Goal: Complete application form: Complete application form

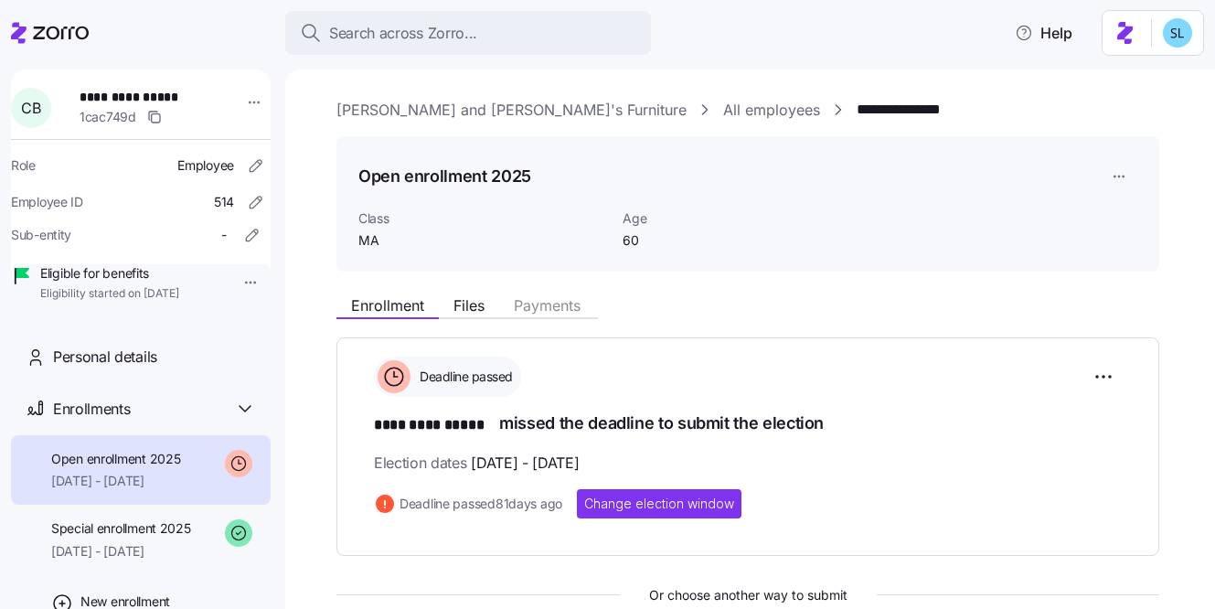
scroll to position [592, 0]
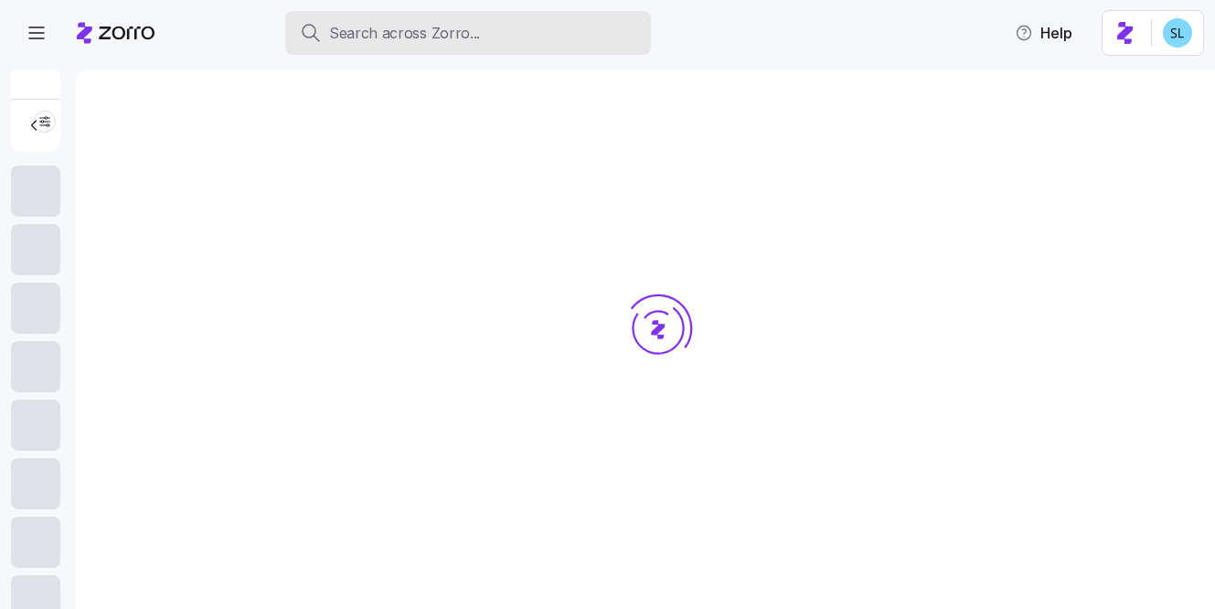
click at [475, 32] on div "Search across Zorro..." at bounding box center [468, 33] width 336 height 23
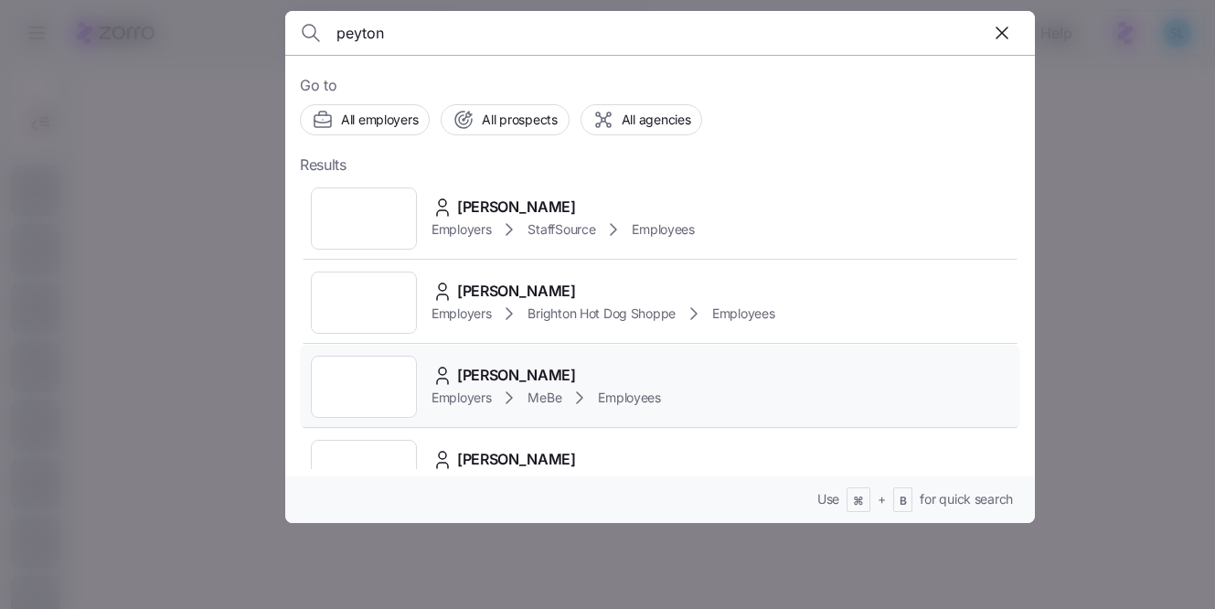
type input "peyton"
click at [602, 365] on div "Peyton Robertson" at bounding box center [545, 375] width 229 height 23
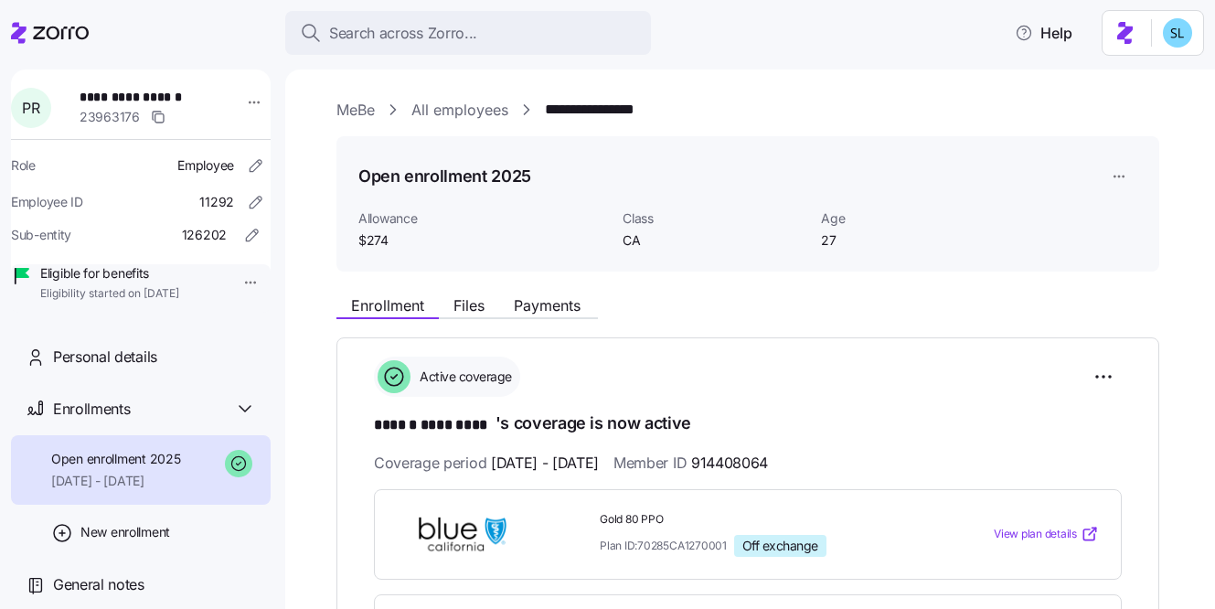
scroll to position [122, 0]
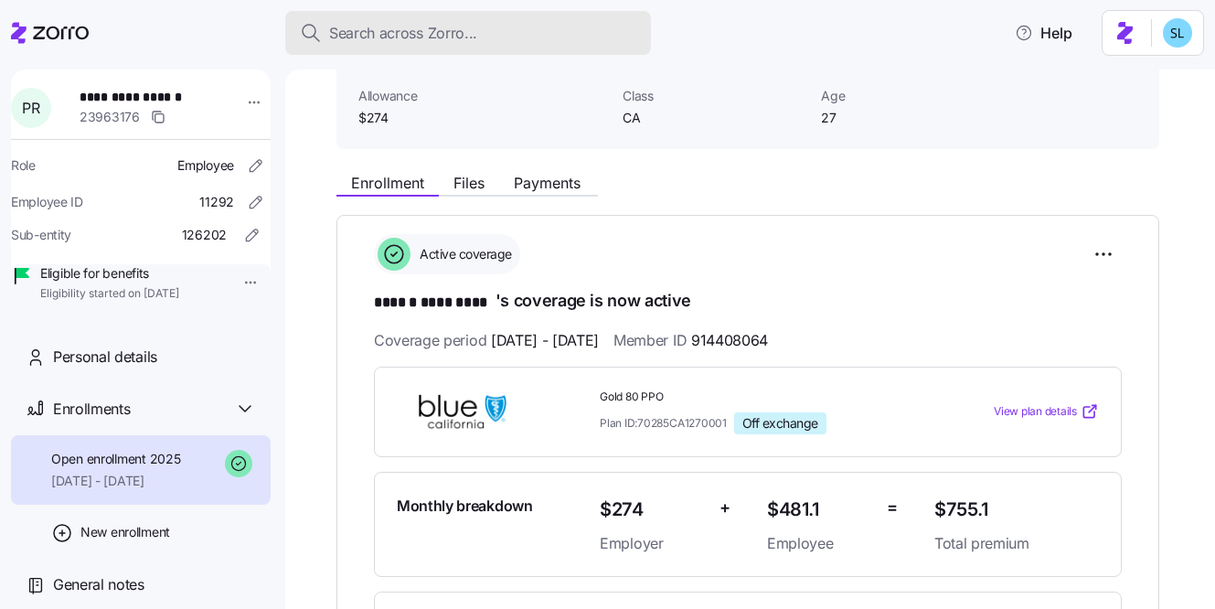
click at [530, 30] on div "Search across Zorro..." at bounding box center [468, 33] width 336 height 23
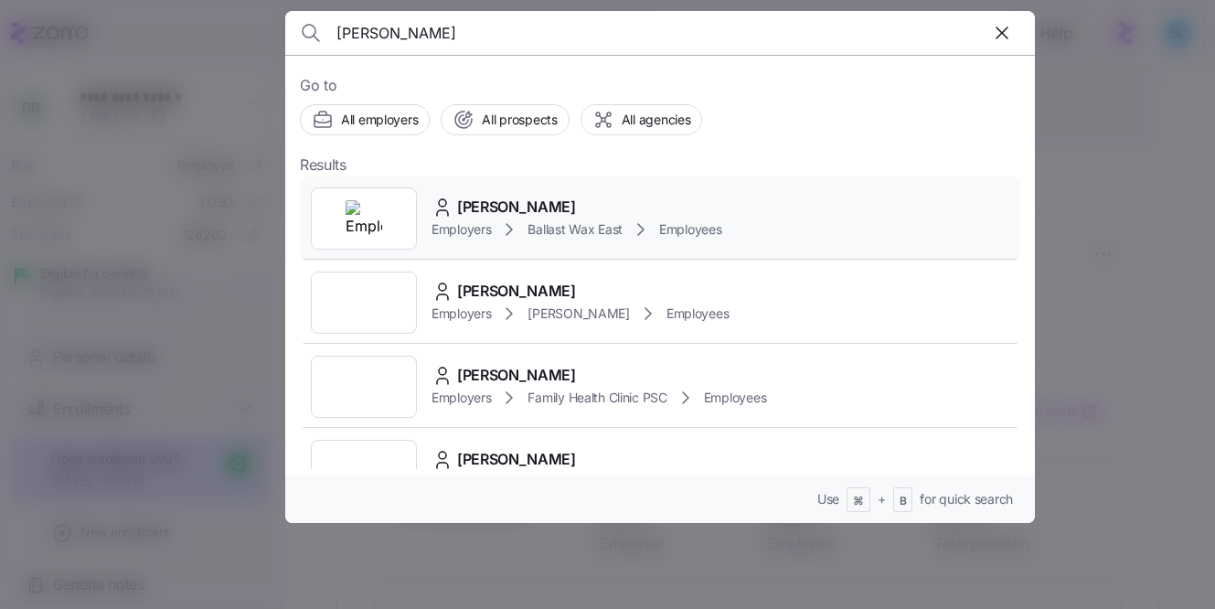
type input "[PERSON_NAME]"
click at [632, 184] on div "Katrina Toll Employers Ballast Wax East Employees" at bounding box center [660, 218] width 720 height 84
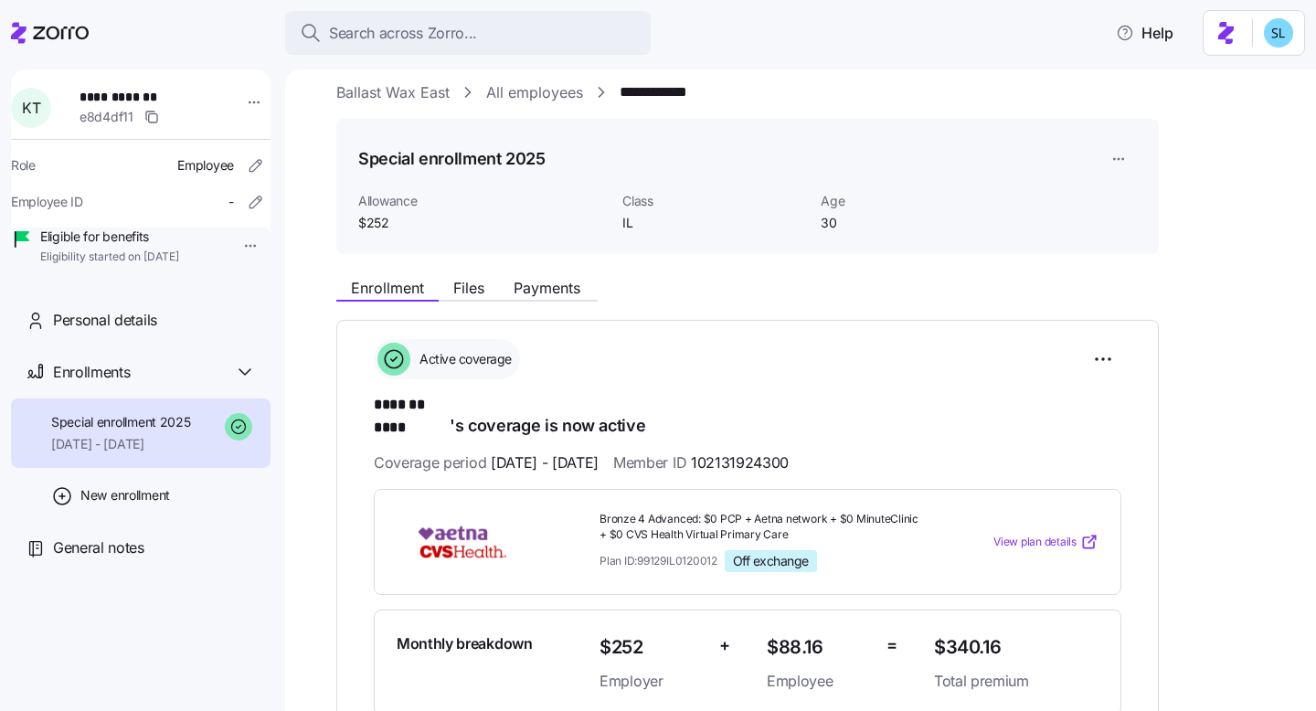
scroll to position [35, 0]
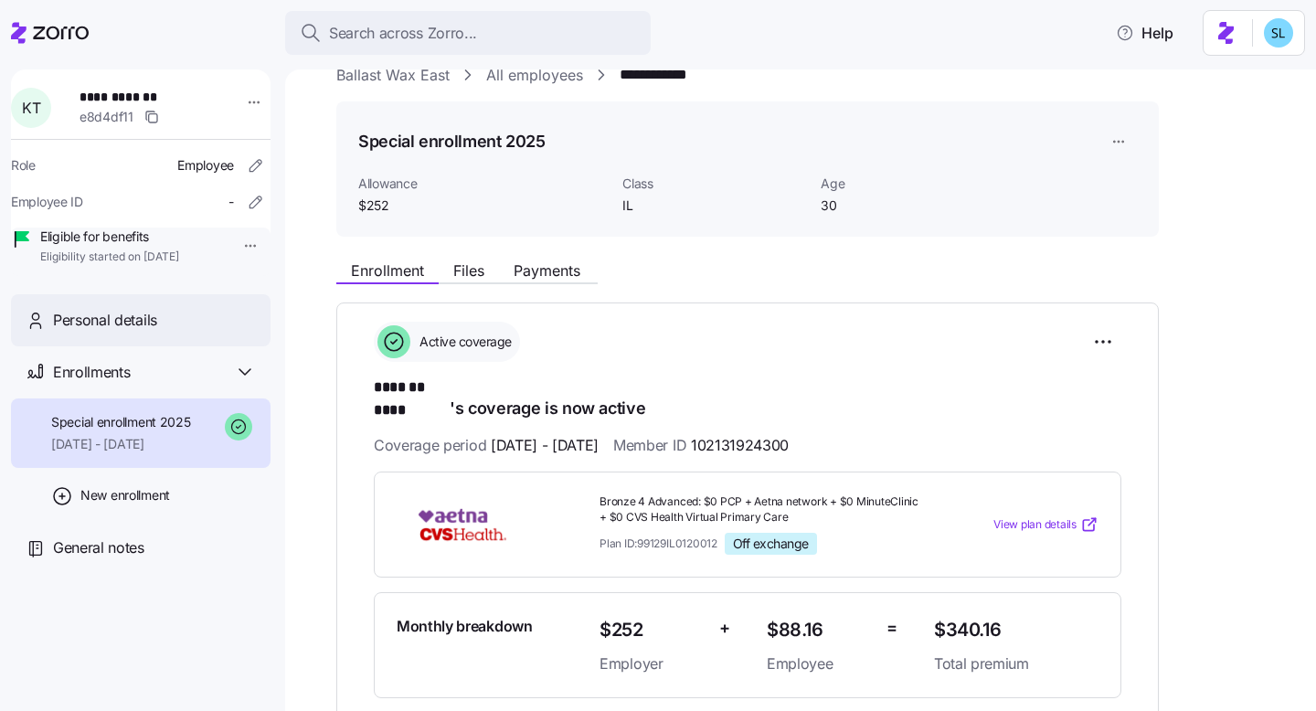
click at [183, 332] on div "Personal details" at bounding box center [154, 320] width 203 height 23
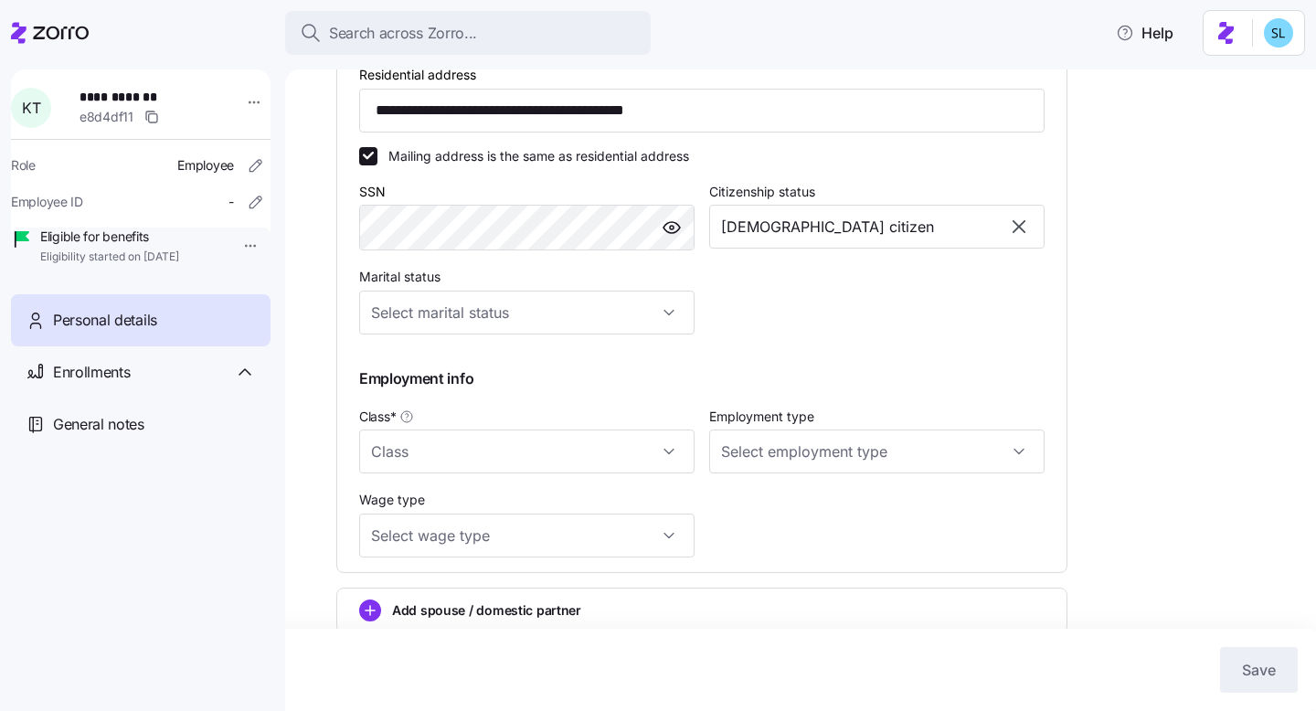
type input "IL"
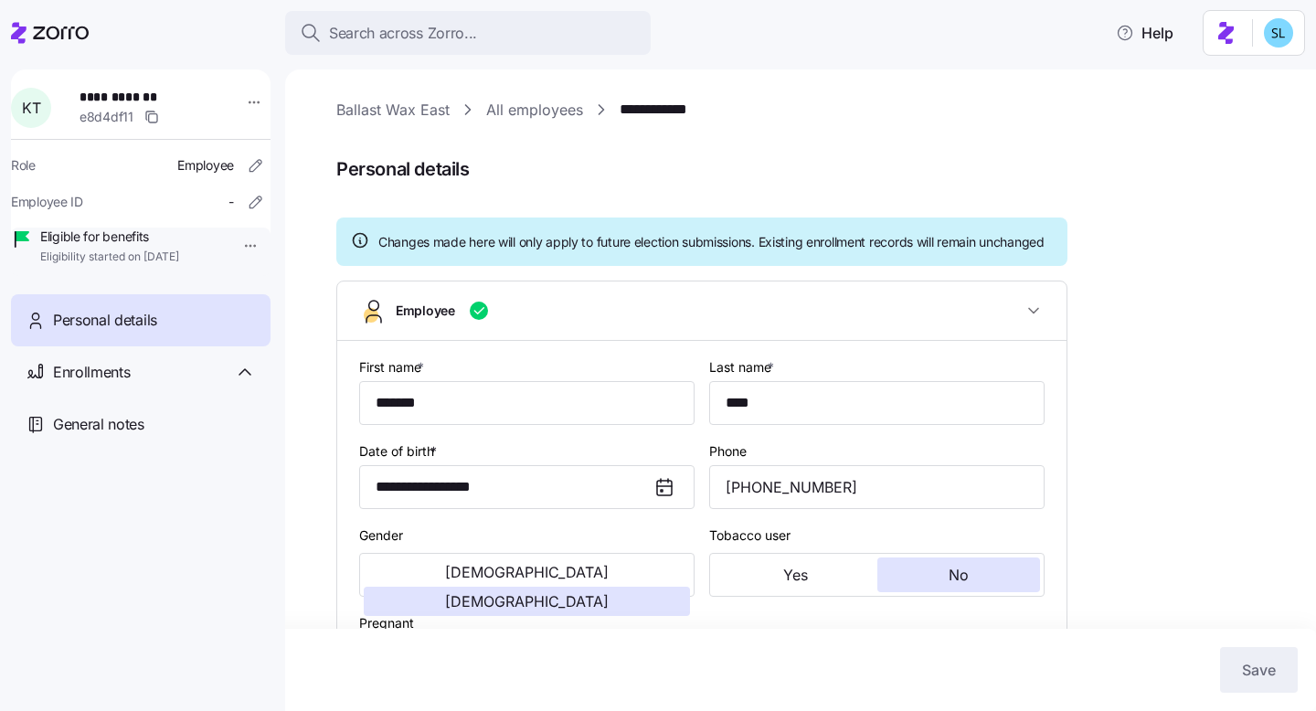
click at [644, 102] on link "**********" at bounding box center [658, 110] width 77 height 23
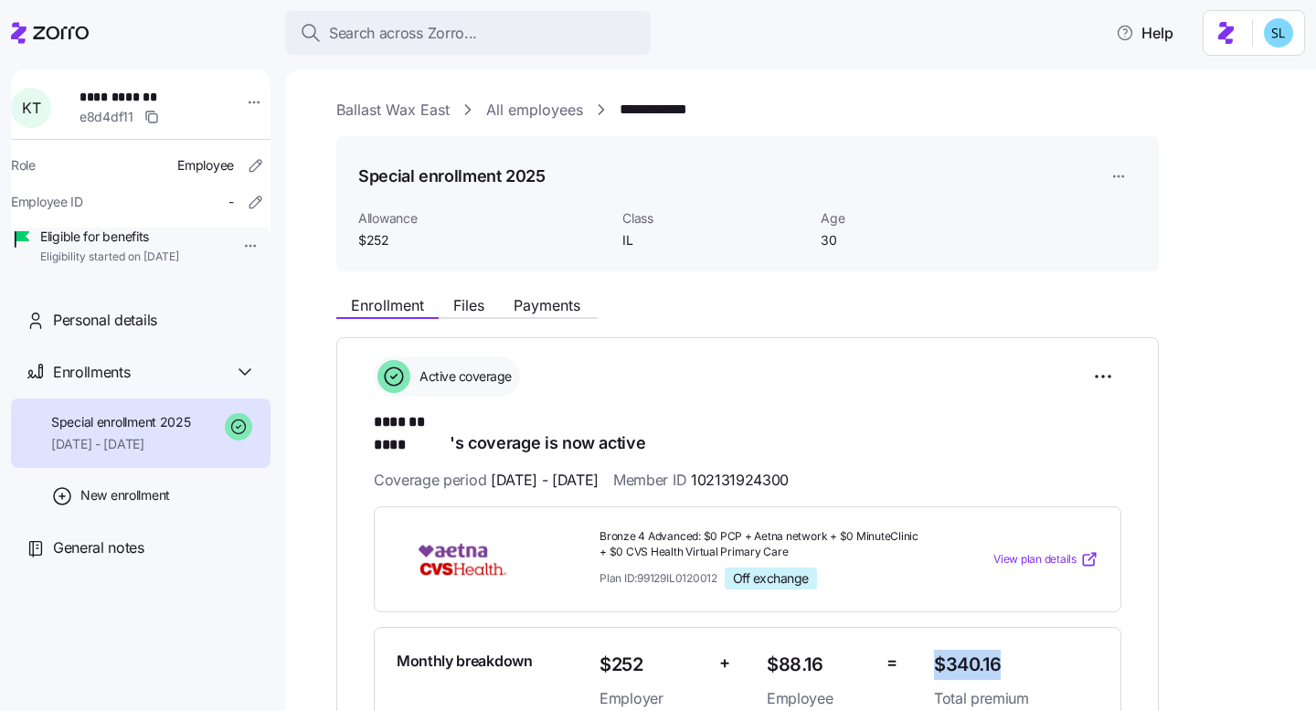
drag, startPoint x: 933, startPoint y: 646, endPoint x: 1005, endPoint y: 638, distance: 72.7
click at [1005, 608] on div "$340.16 Total premium" at bounding box center [1016, 680] width 179 height 75
copy span "$340.16"
click at [1029, 364] on div "Active coverage" at bounding box center [748, 376] width 748 height 40
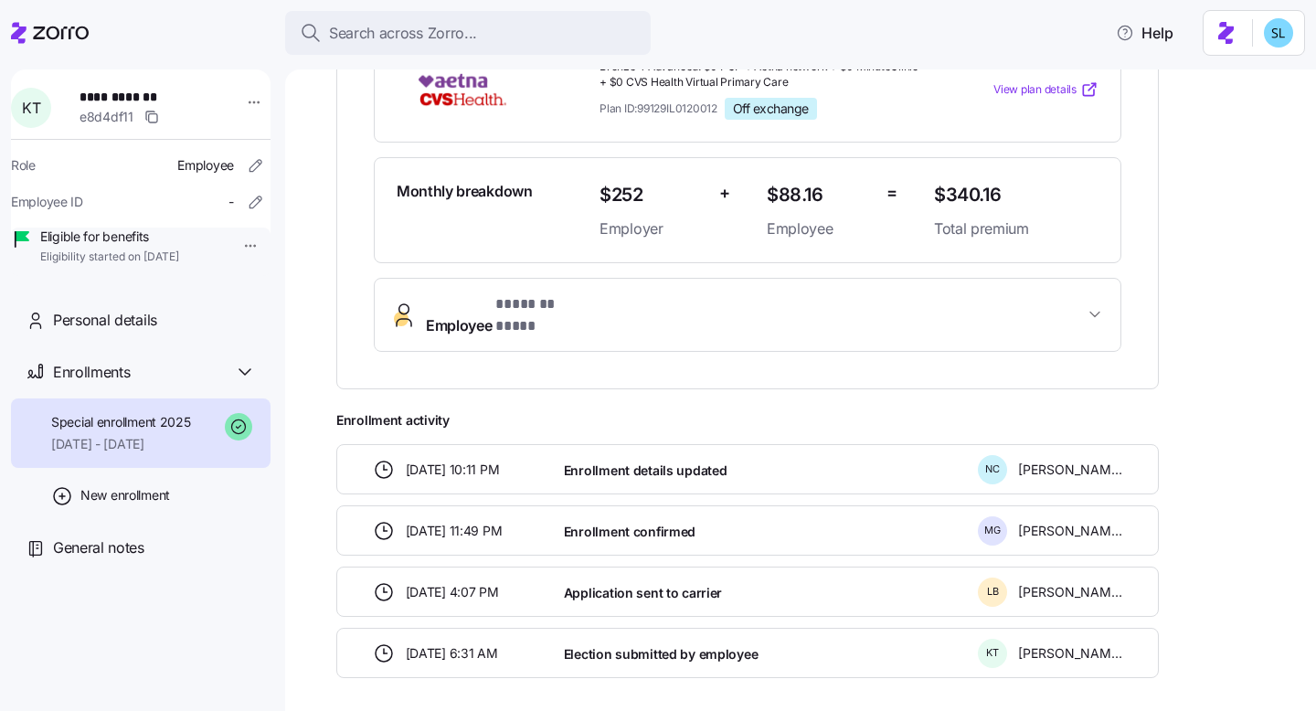
scroll to position [512, 0]
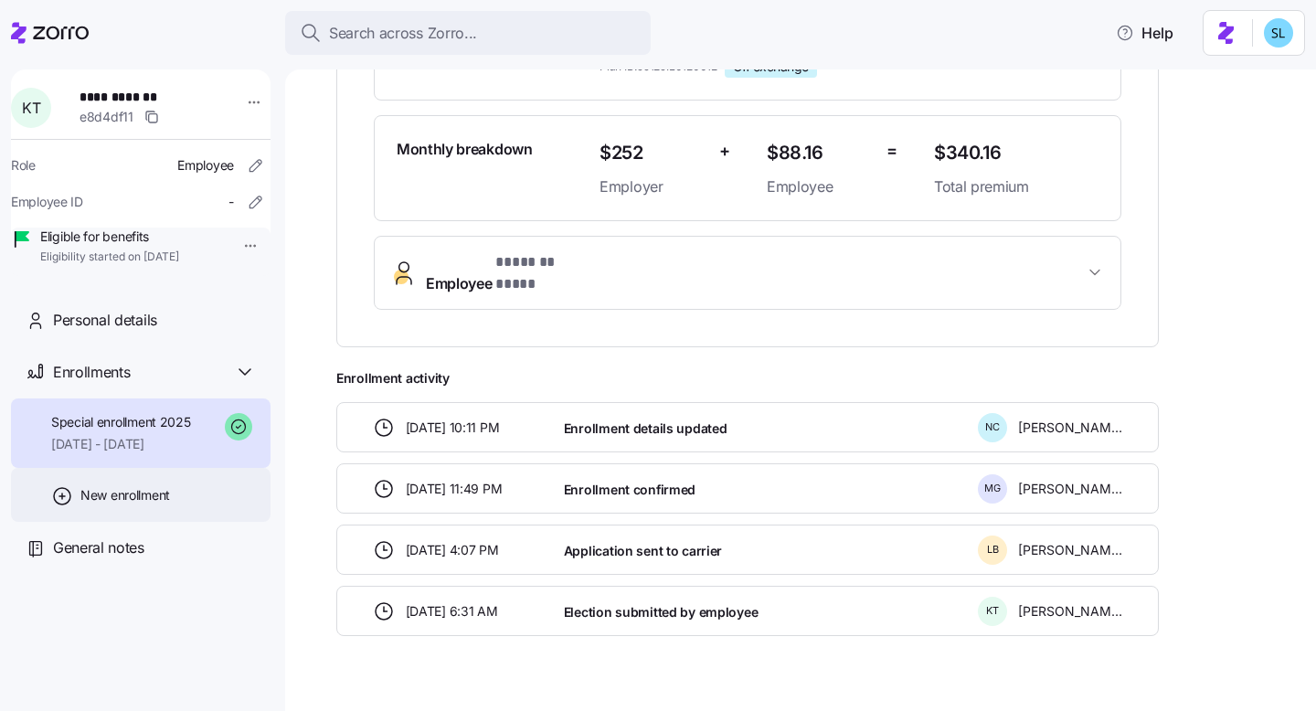
click at [126, 510] on div "New enrollment" at bounding box center [141, 495] width 260 height 54
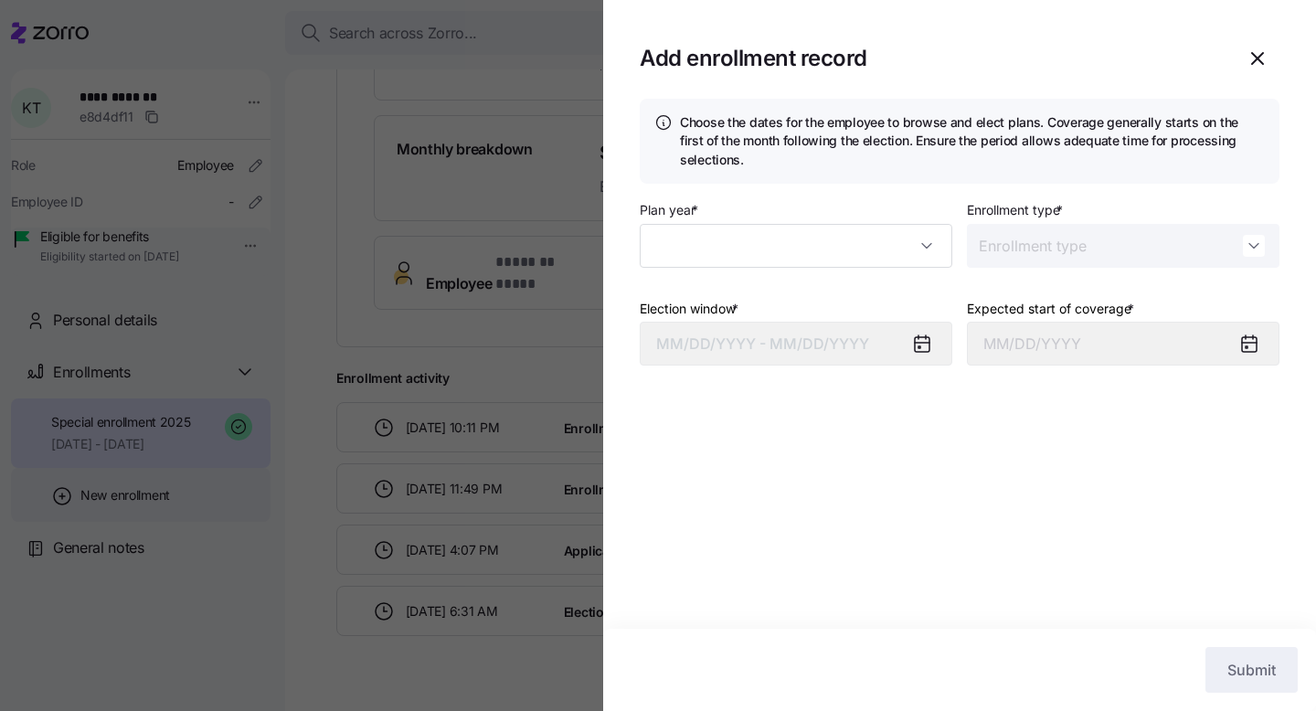
type input "2025"
type input "Special"
type input "November 1, 2025"
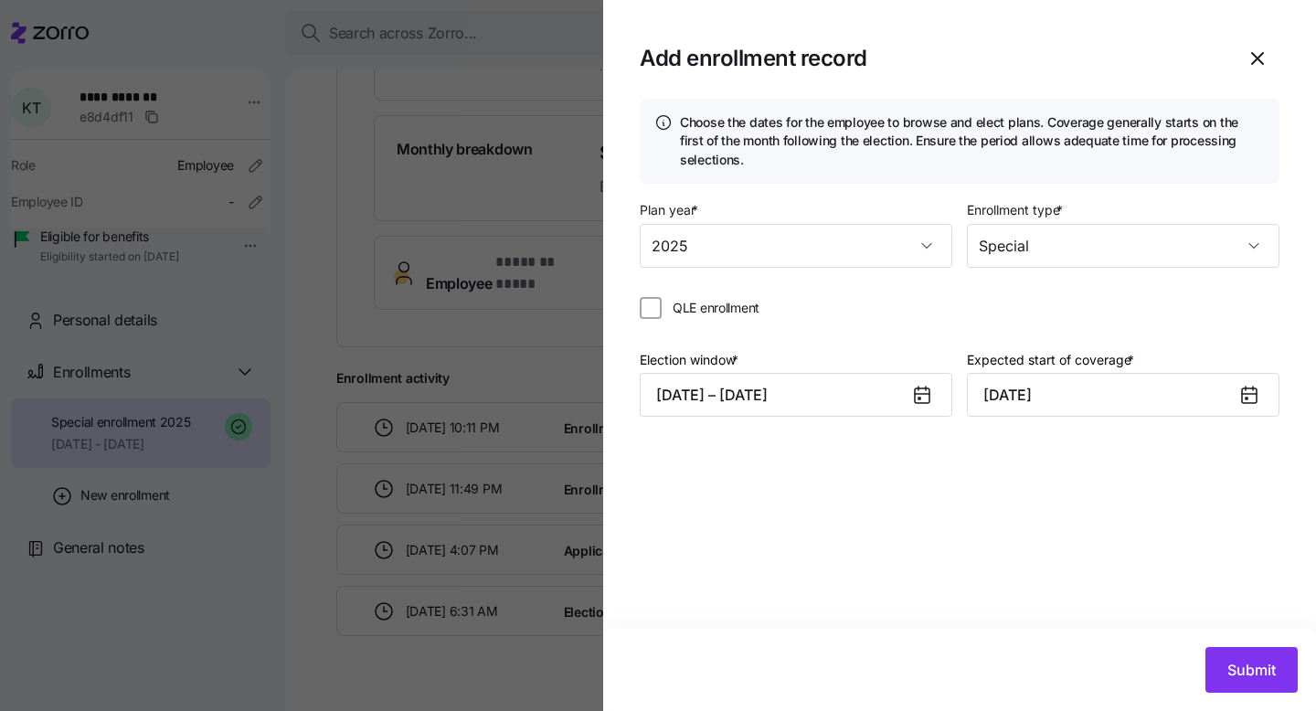
click at [707, 299] on span "QLE enrollment" at bounding box center [716, 308] width 87 height 18
click at [662, 299] on input "QLE enrollment" at bounding box center [651, 308] width 22 height 22
checkbox input "true"
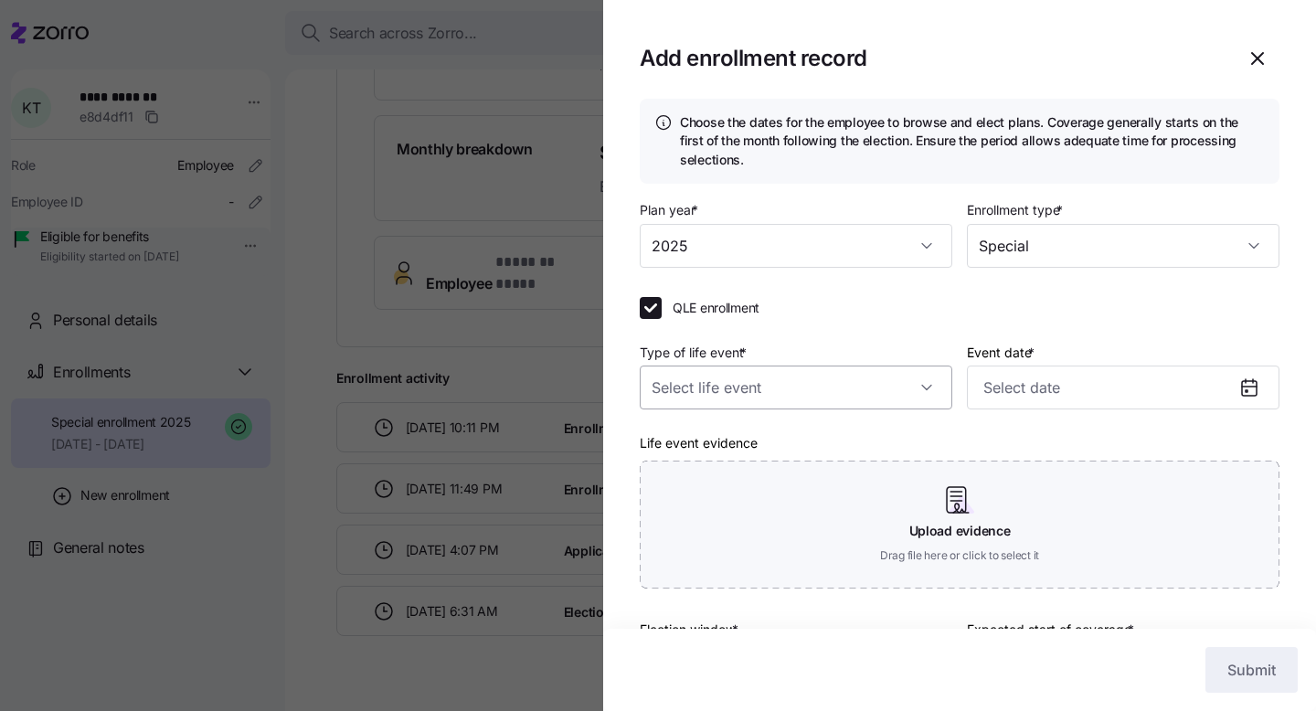
click at [762, 398] on input "Type of life event *" at bounding box center [796, 388] width 313 height 44
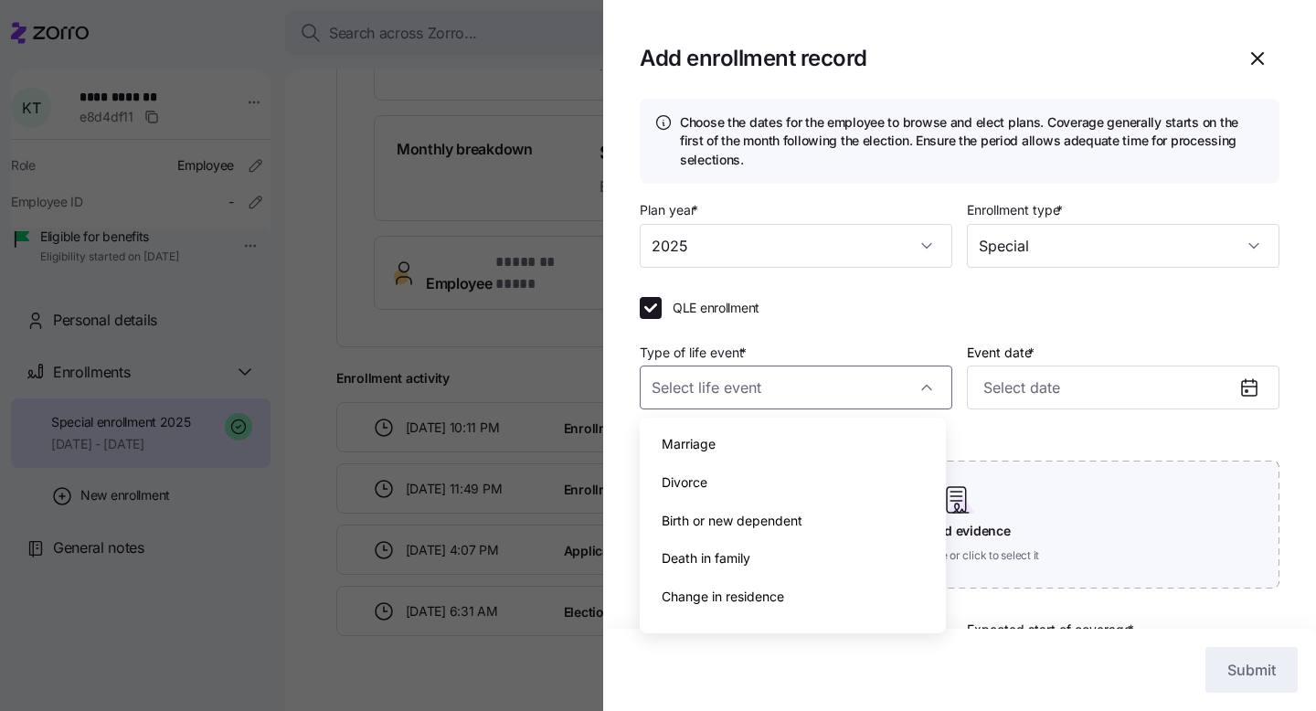
click at [787, 525] on span "Birth or new dependent" at bounding box center [732, 521] width 141 height 20
type input "Birth or new dependent"
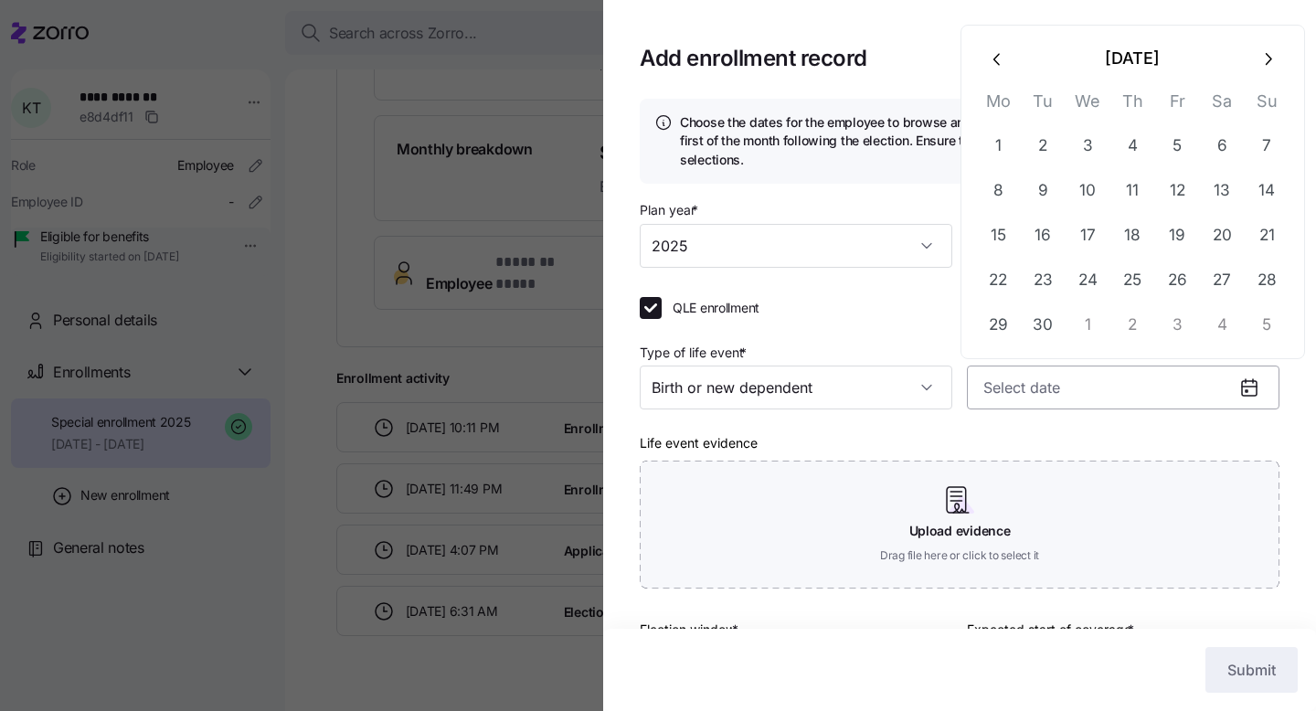
click at [1036, 377] on input "Event date *" at bounding box center [1123, 388] width 313 height 44
click at [993, 50] on icon "button" at bounding box center [998, 59] width 20 height 20
click at [994, 59] on icon "button" at bounding box center [996, 59] width 6 height 12
click at [995, 64] on icon "button" at bounding box center [998, 59] width 20 height 20
click at [1001, 17] on icon "button" at bounding box center [998, 15] width 20 height 20
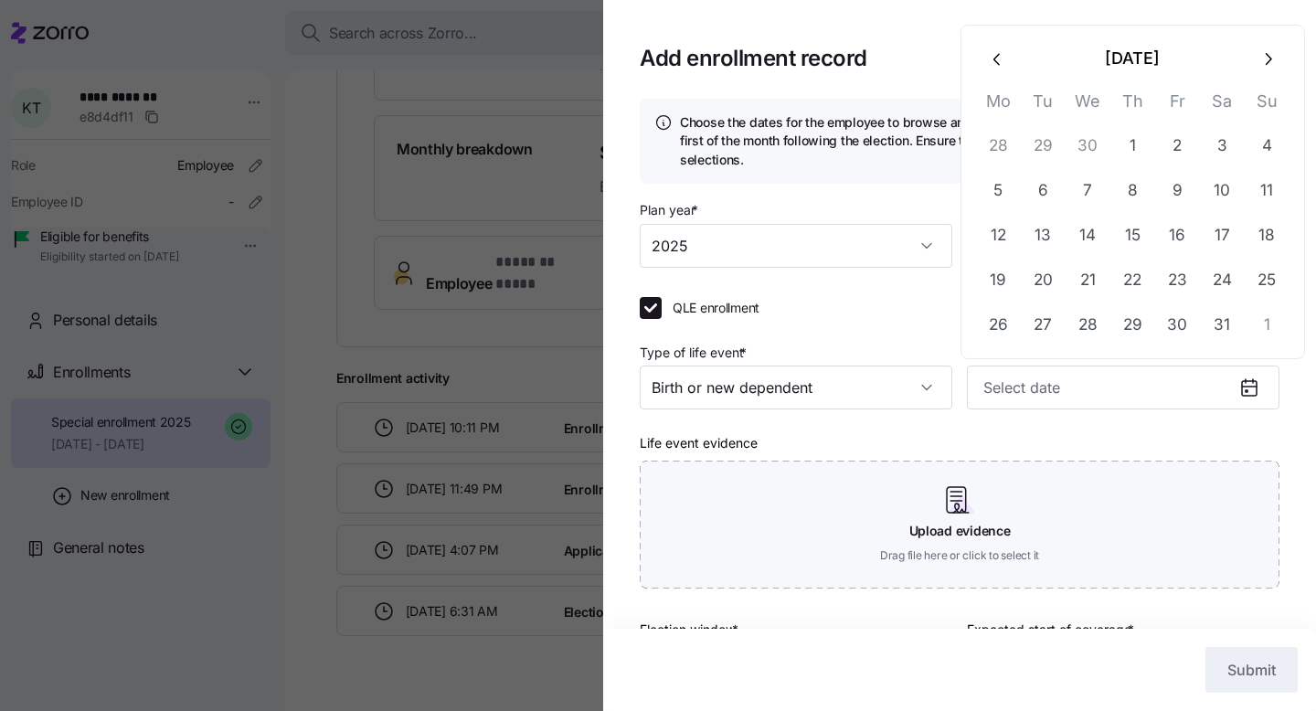
click at [995, 61] on icon "button" at bounding box center [998, 59] width 20 height 20
click at [1174, 228] on button "21" at bounding box center [1177, 236] width 44 height 44
type input "March 21, 2025"
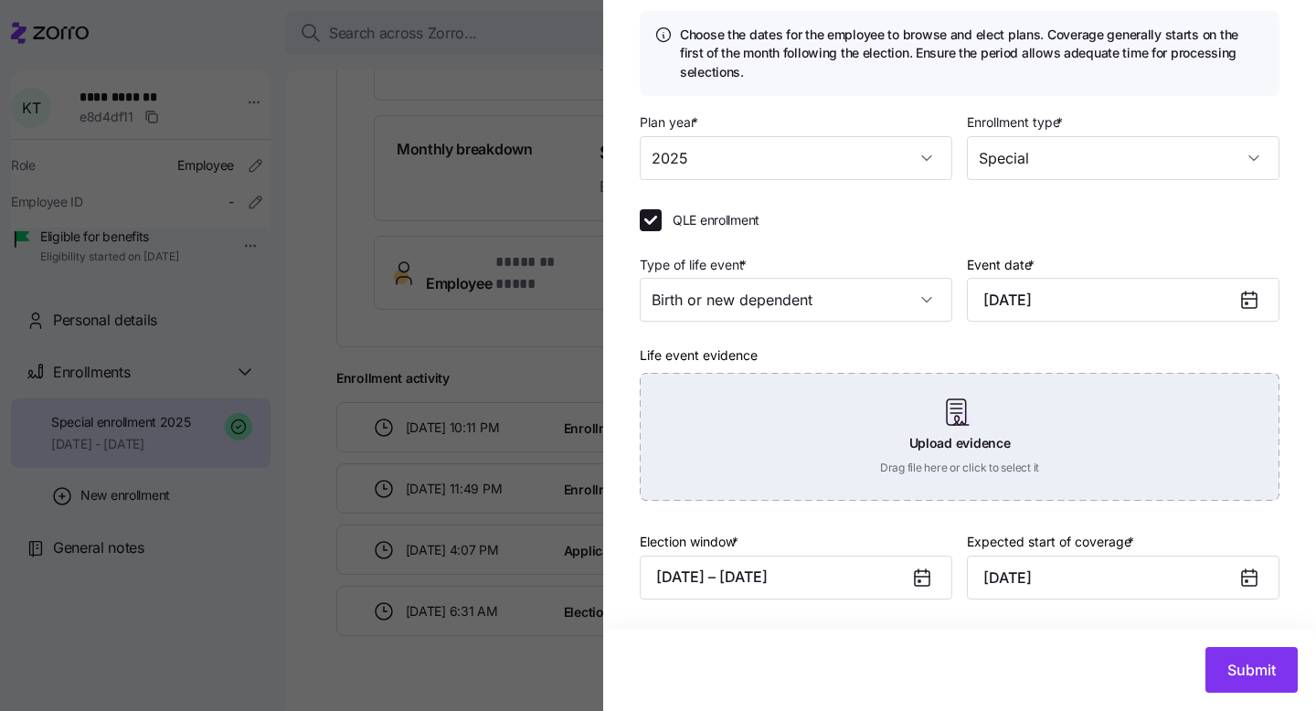
scroll to position [89, 0]
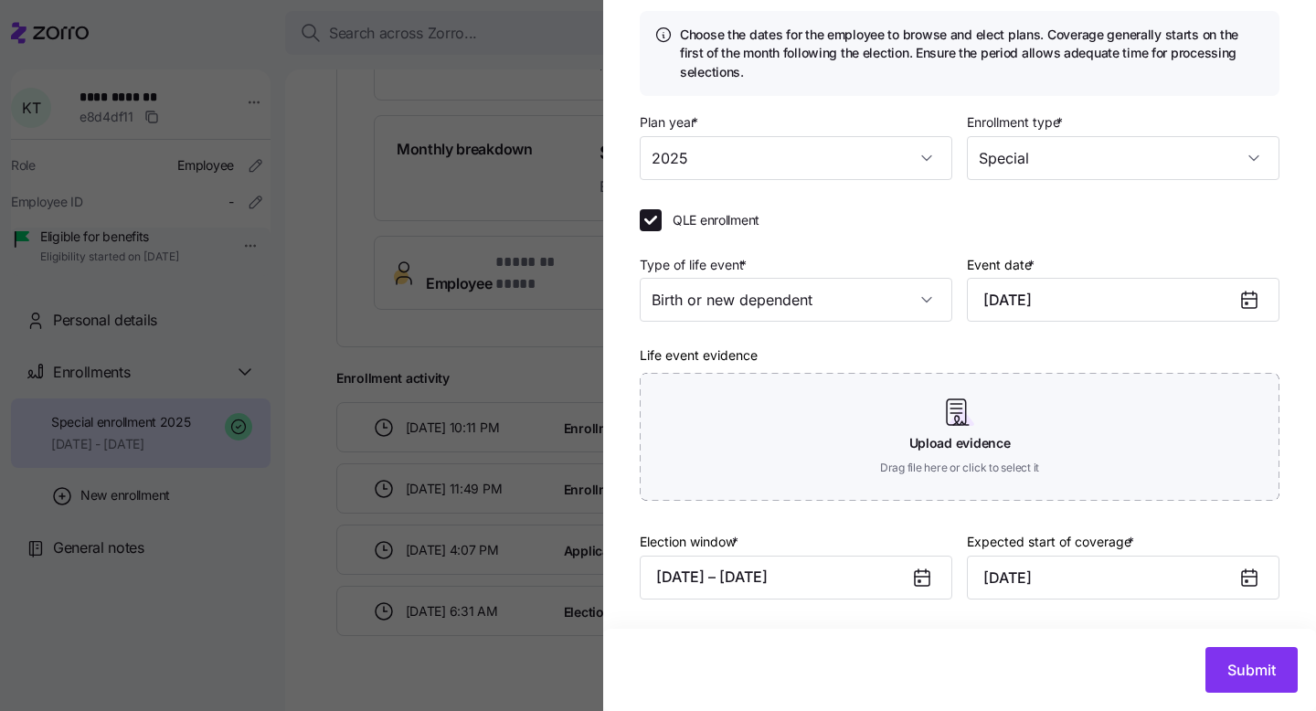
click at [919, 584] on icon at bounding box center [922, 578] width 15 height 15
click at [917, 578] on icon at bounding box center [922, 578] width 15 height 15
click at [848, 573] on button "09/30/2025 – 10/20/2025" at bounding box center [796, 578] width 313 height 44
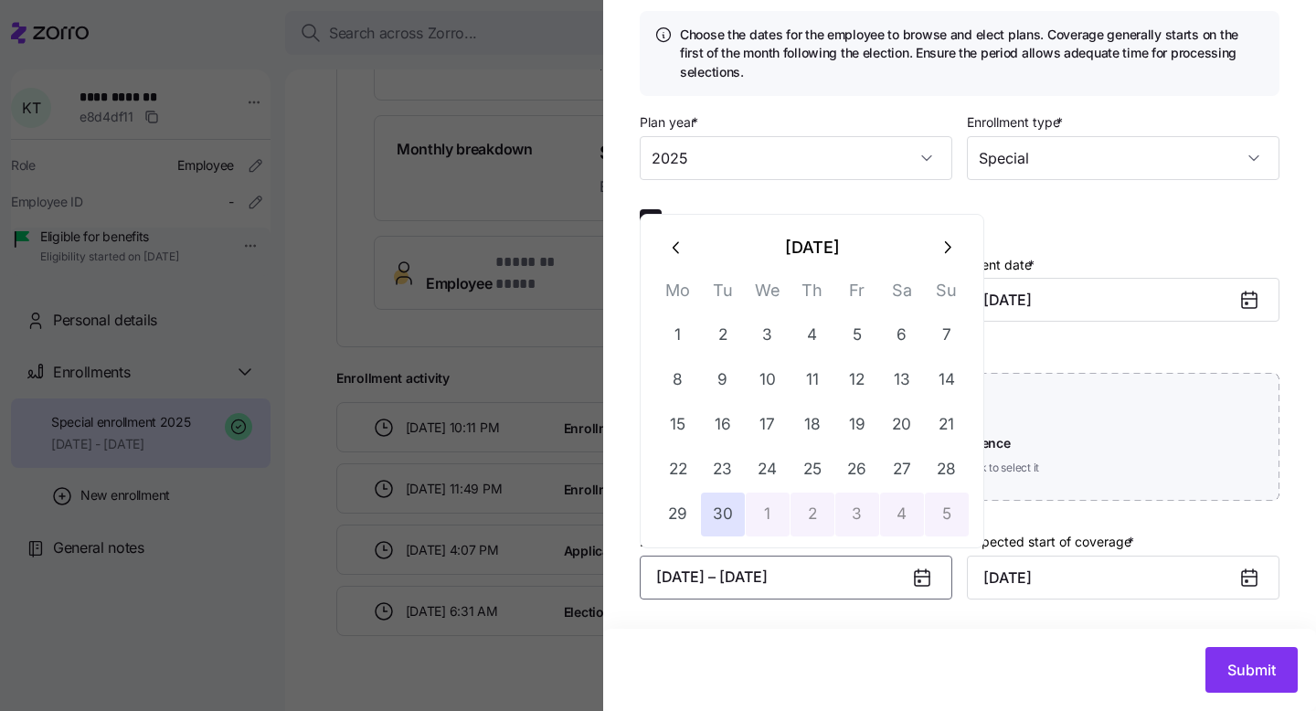
click at [681, 246] on icon "button" at bounding box center [677, 248] width 20 height 20
click at [676, 251] on icon "button" at bounding box center [676, 248] width 6 height 12
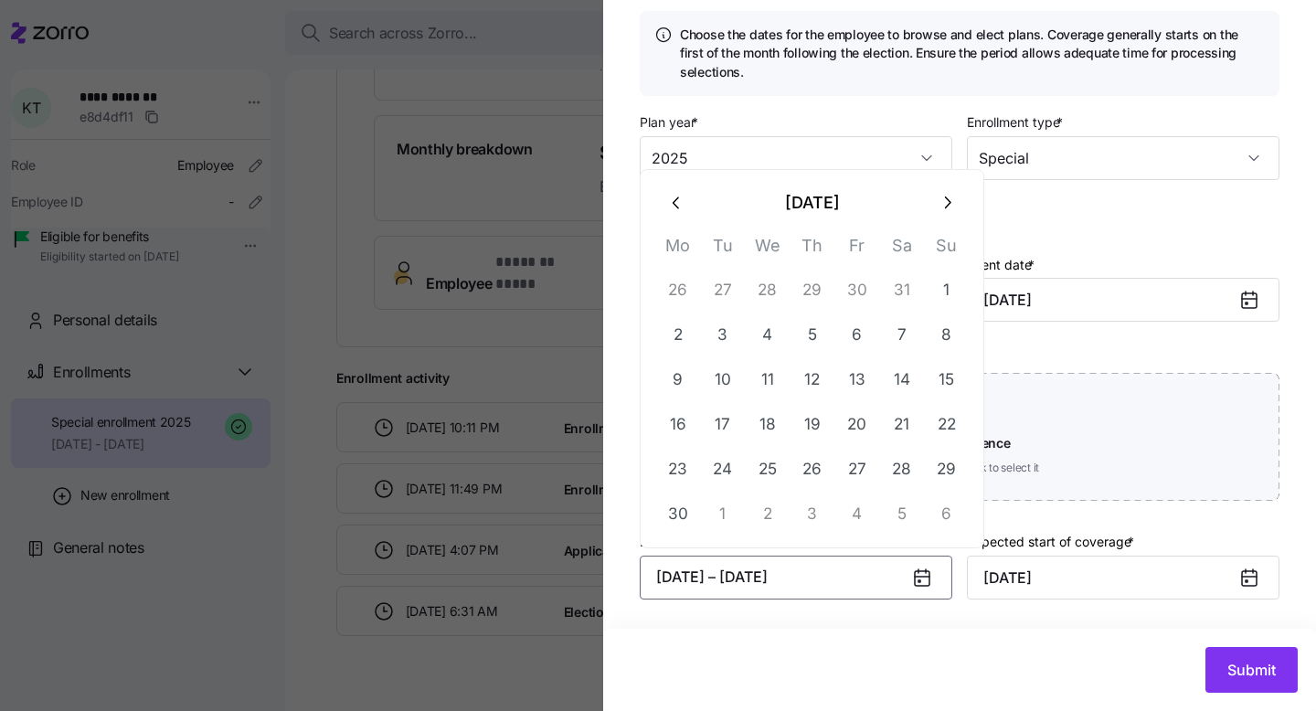
click at [670, 210] on icon "button" at bounding box center [677, 203] width 20 height 20
click at [665, 232] on button "button" at bounding box center [677, 248] width 44 height 44
click at [676, 242] on icon "button" at bounding box center [677, 248] width 20 height 20
drag, startPoint x: 690, startPoint y: 371, endPoint x: 718, endPoint y: 368, distance: 28.5
click at [690, 371] on button "10" at bounding box center [678, 380] width 44 height 44
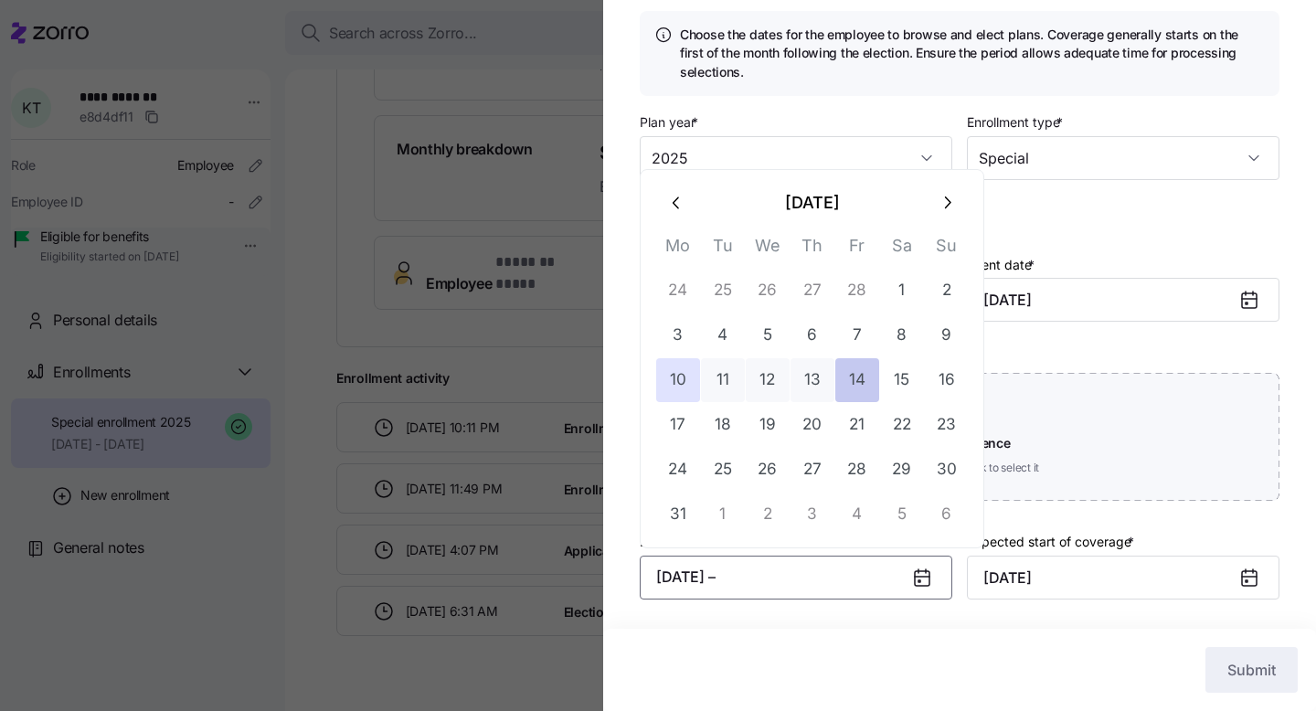
click at [861, 372] on button "14" at bounding box center [857, 380] width 44 height 44
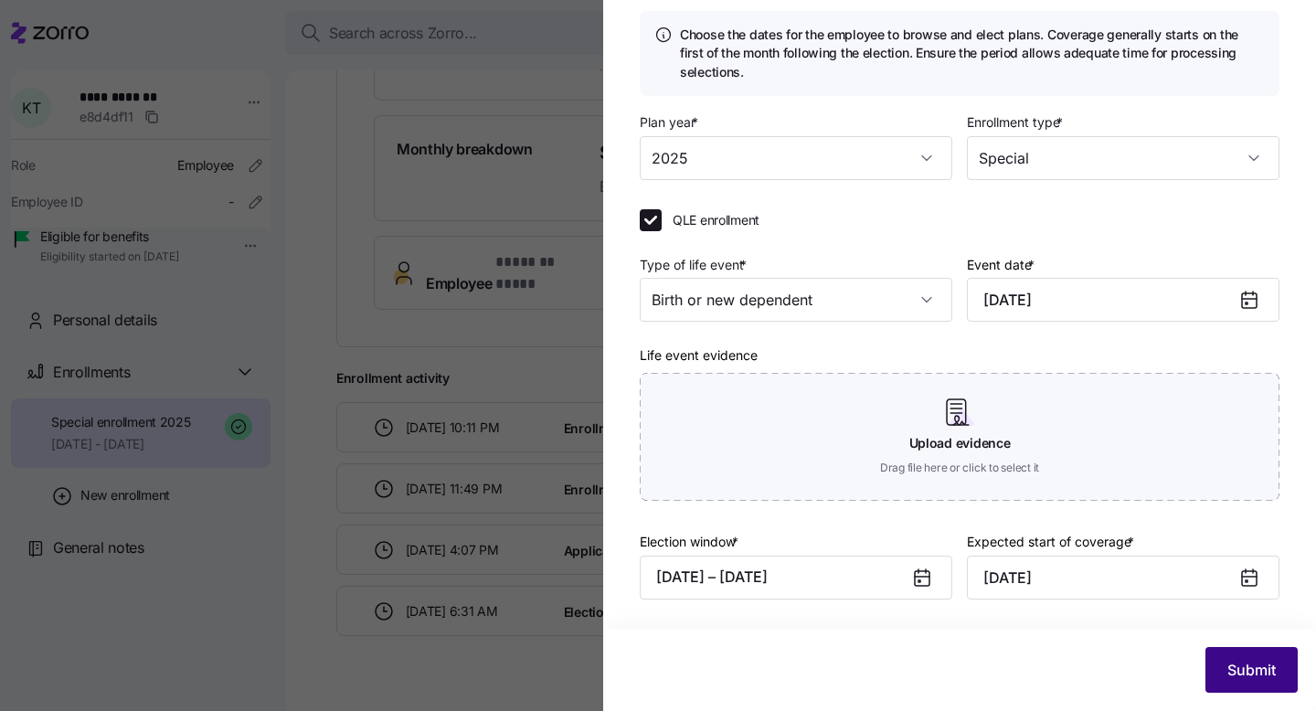
click at [1214, 608] on span "Submit" at bounding box center [1251, 670] width 48 height 22
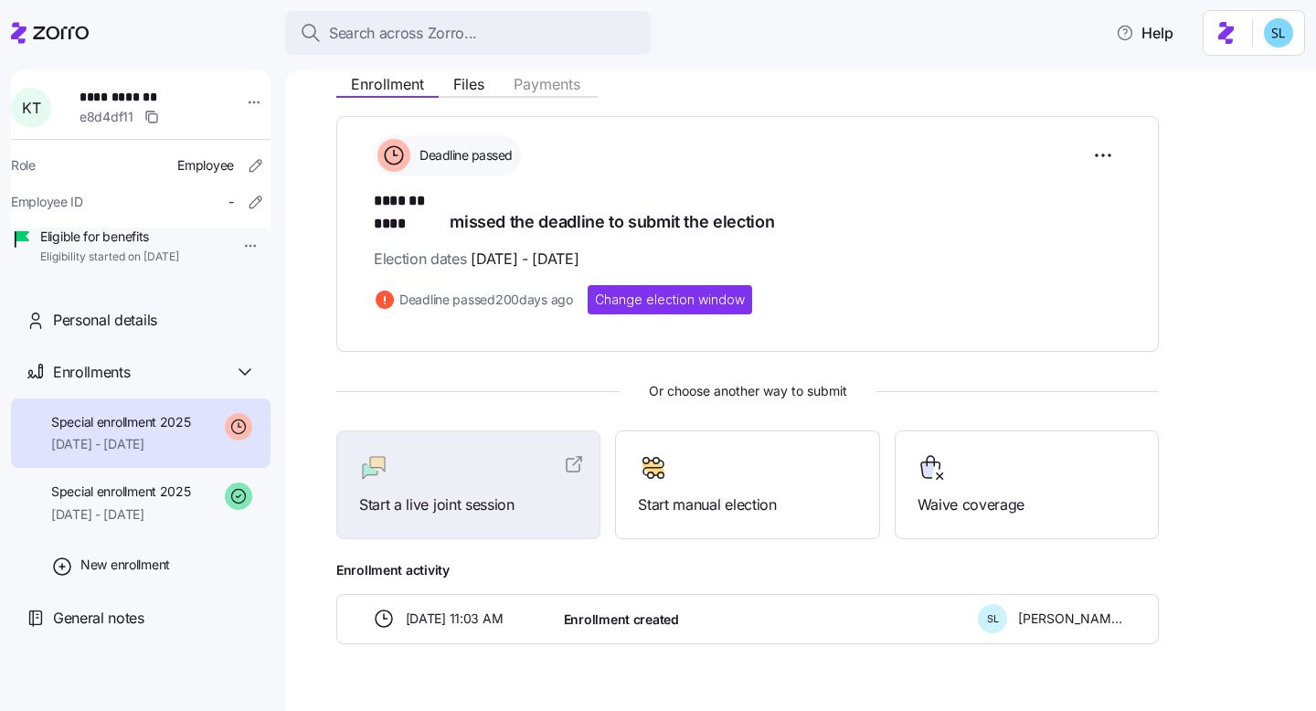
scroll to position [245, 0]
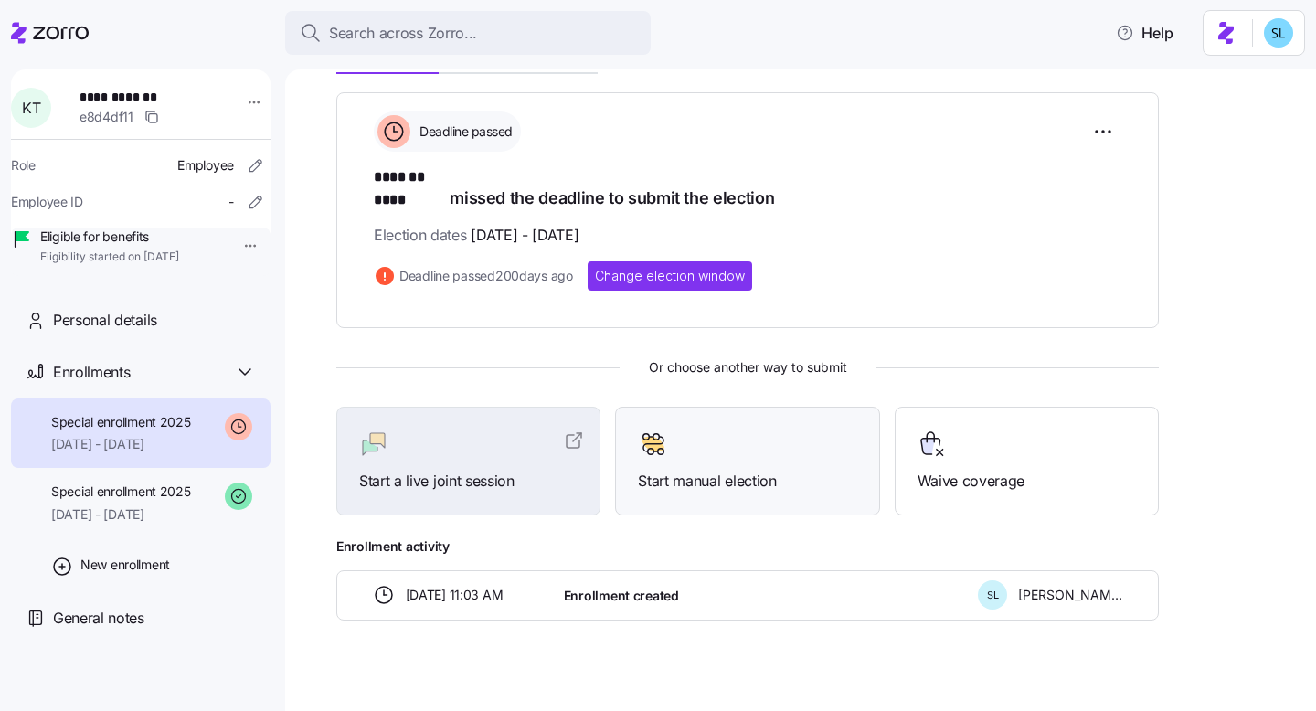
click at [778, 485] on div "Start manual election" at bounding box center [747, 461] width 264 height 109
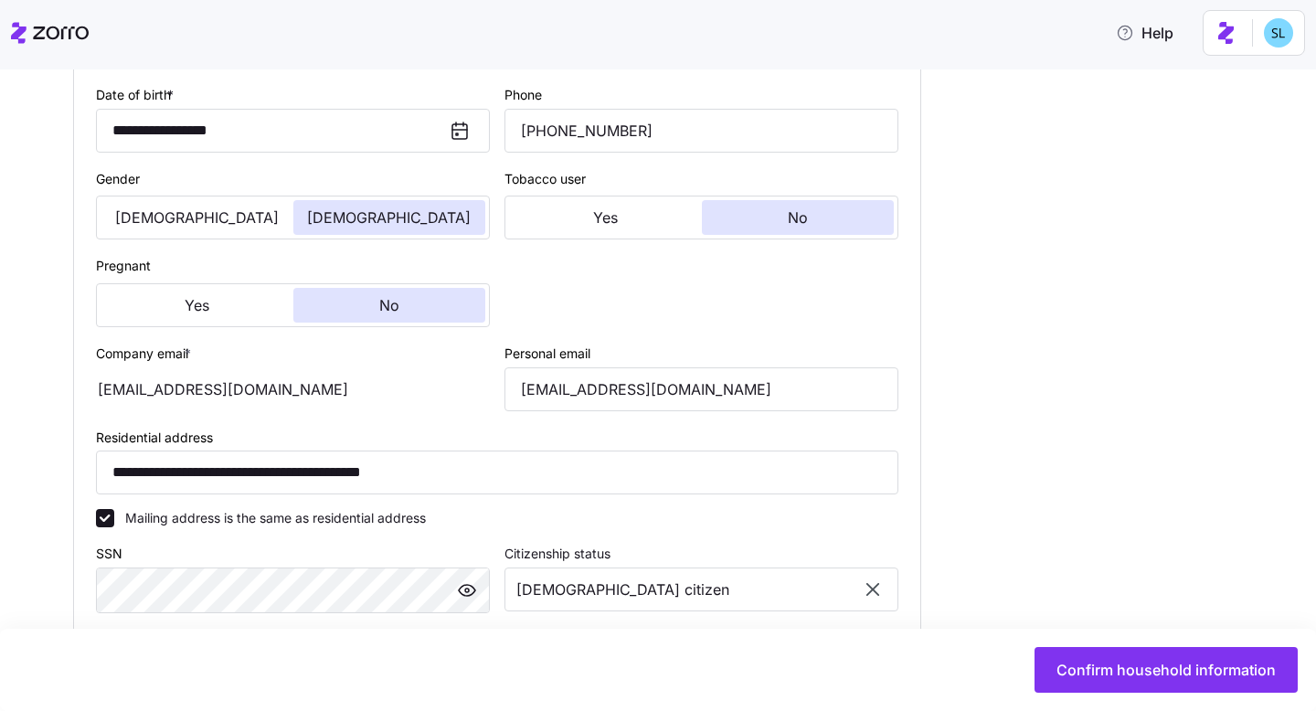
type input "IL"
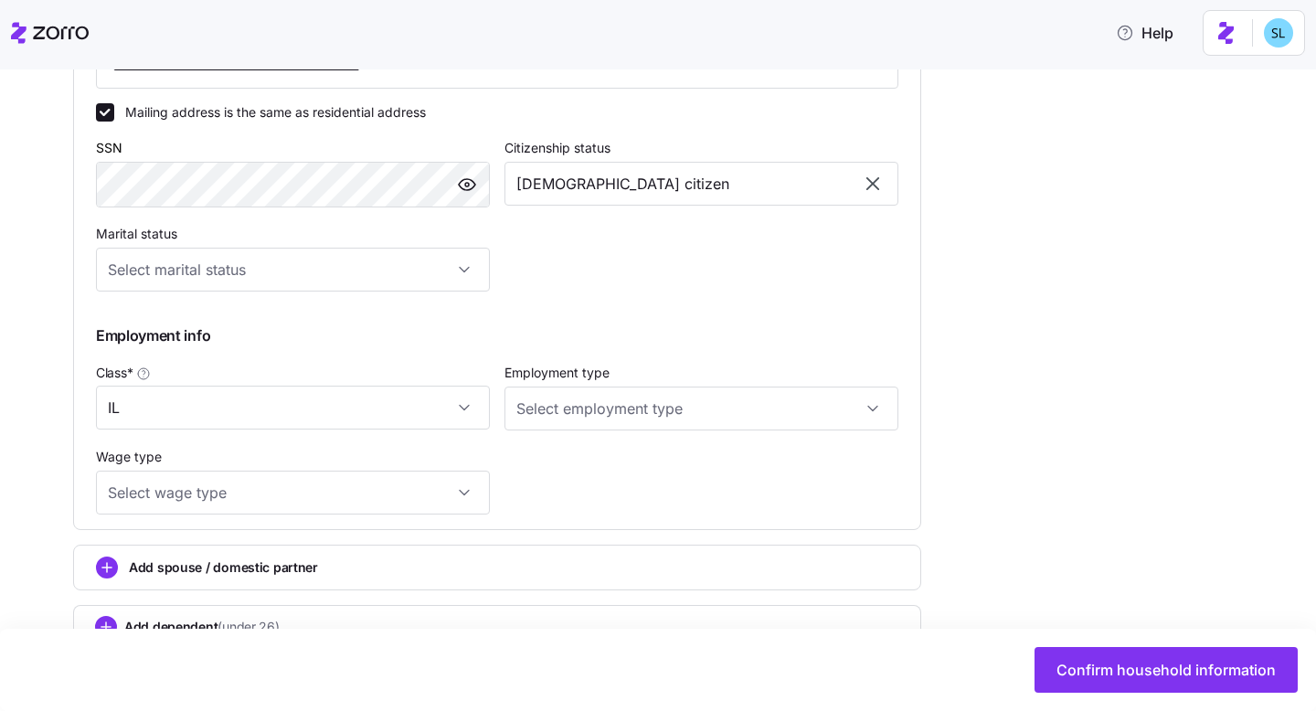
scroll to position [881, 0]
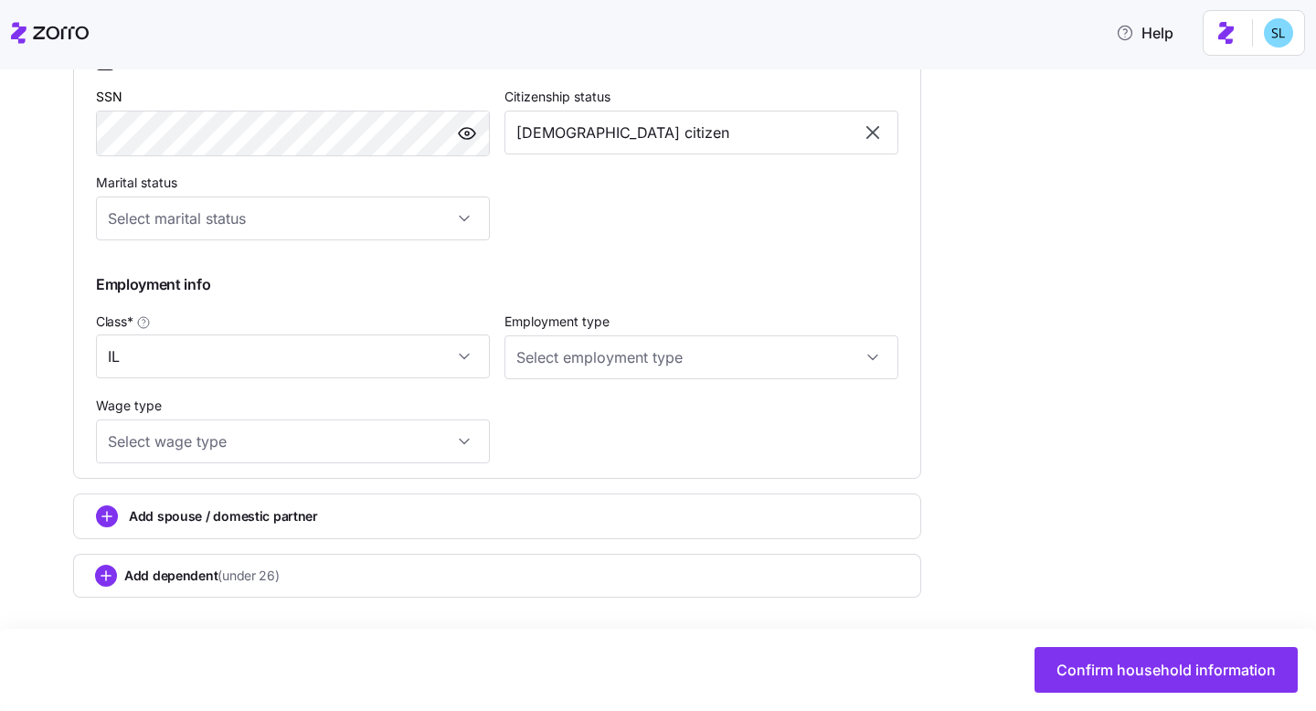
click at [715, 569] on div "Add dependent (under 26)" at bounding box center [497, 576] width 804 height 22
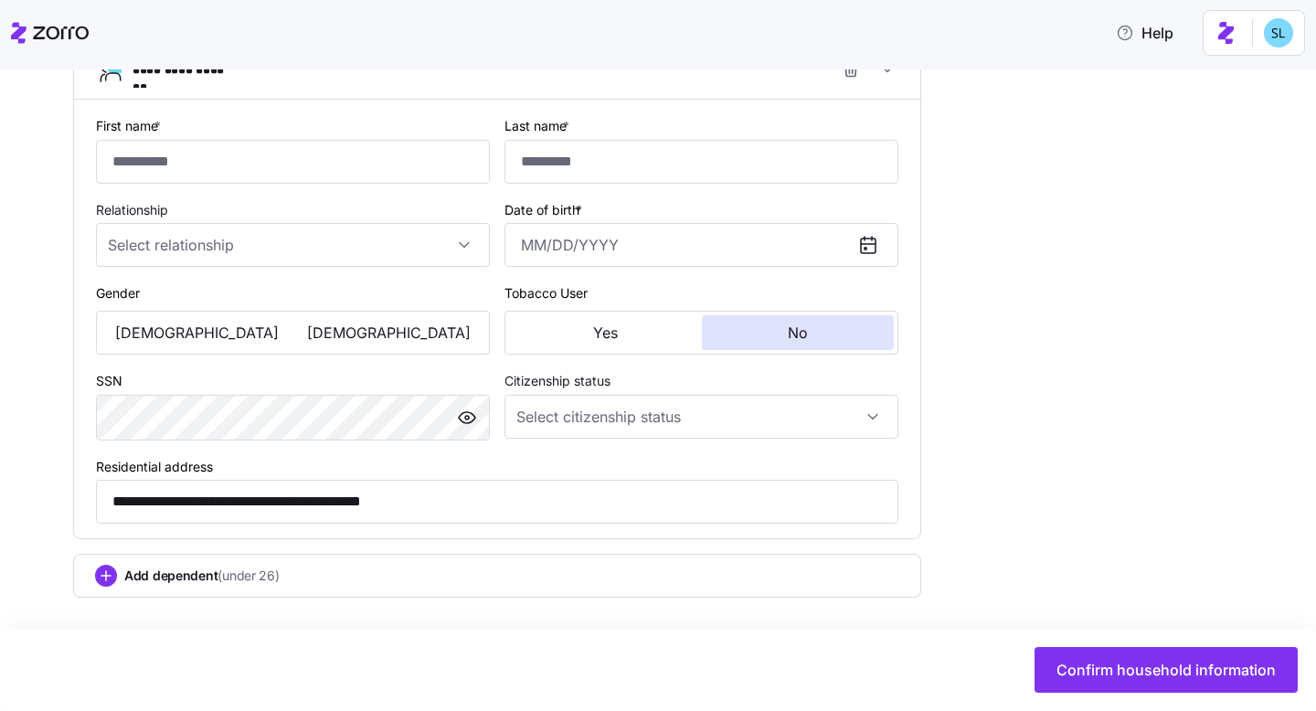
scroll to position [1112, 0]
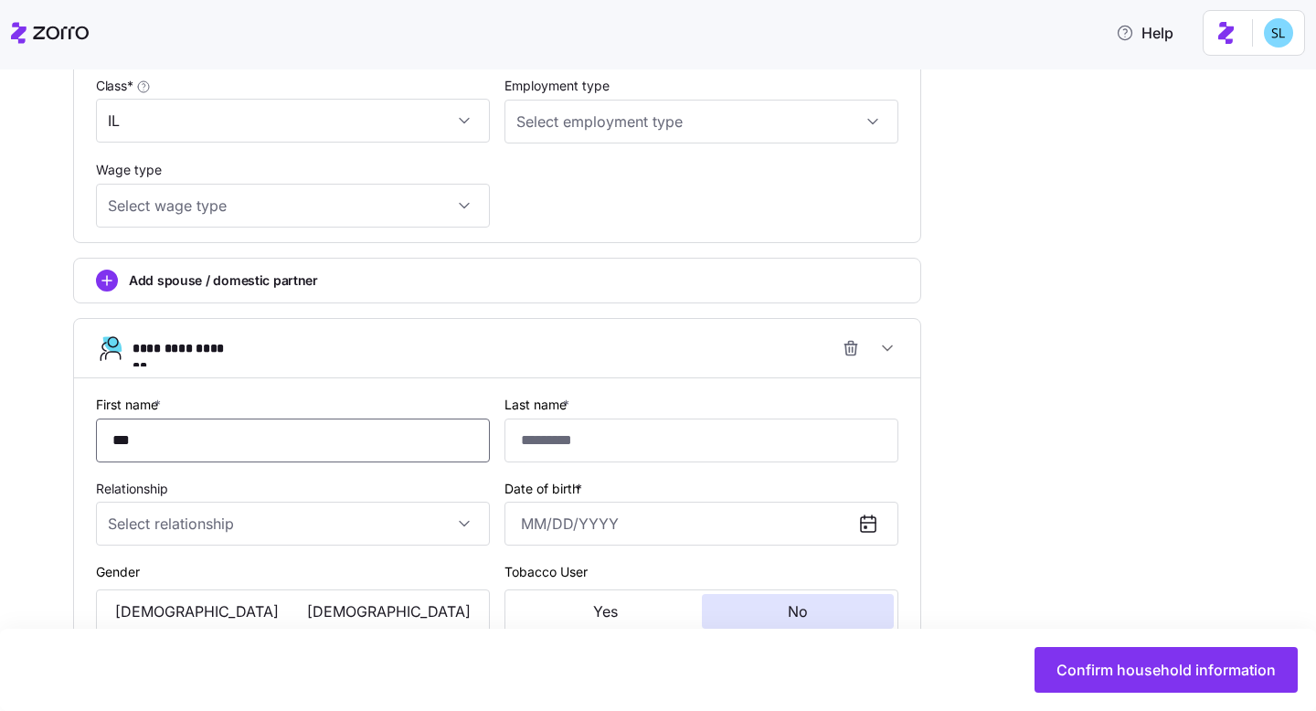
type input "***"
type input "******"
click at [147, 544] on input "Relationship" at bounding box center [293, 524] width 394 height 44
click at [159, 582] on div "Child" at bounding box center [292, 585] width 379 height 38
type input "Child"
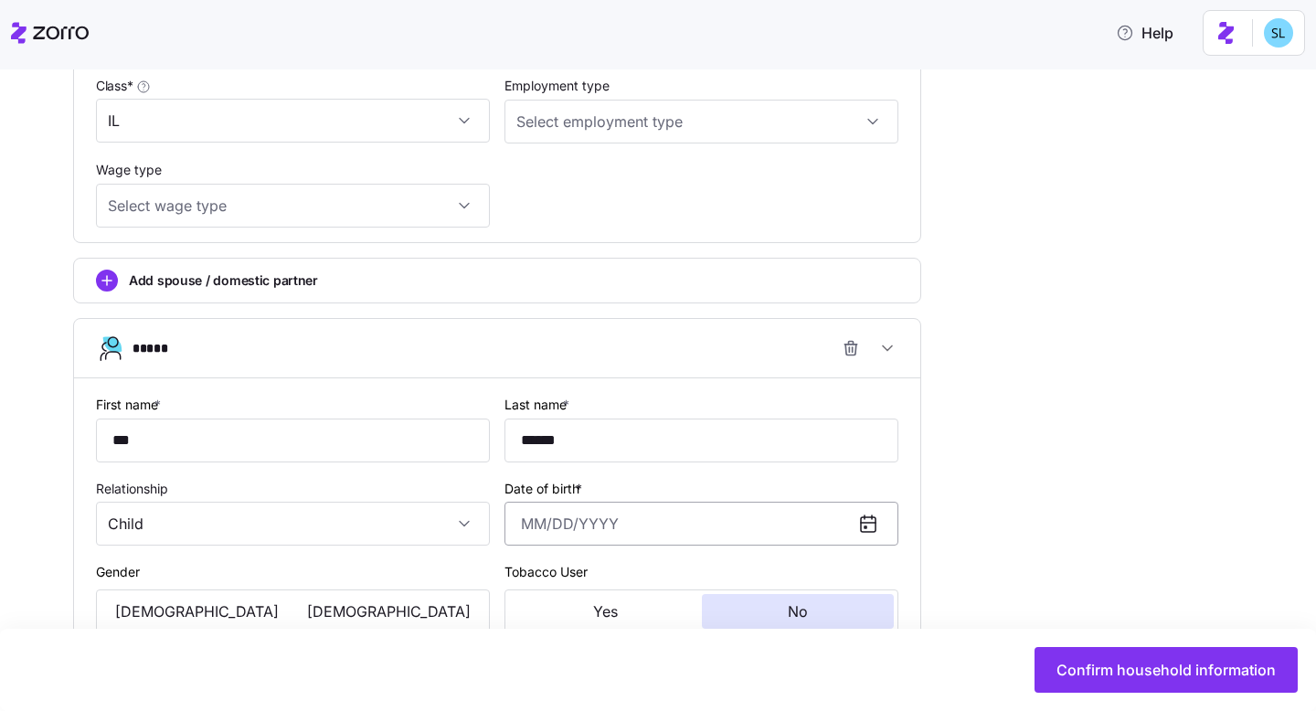
click at [674, 537] on input "Date of birth *" at bounding box center [702, 524] width 394 height 44
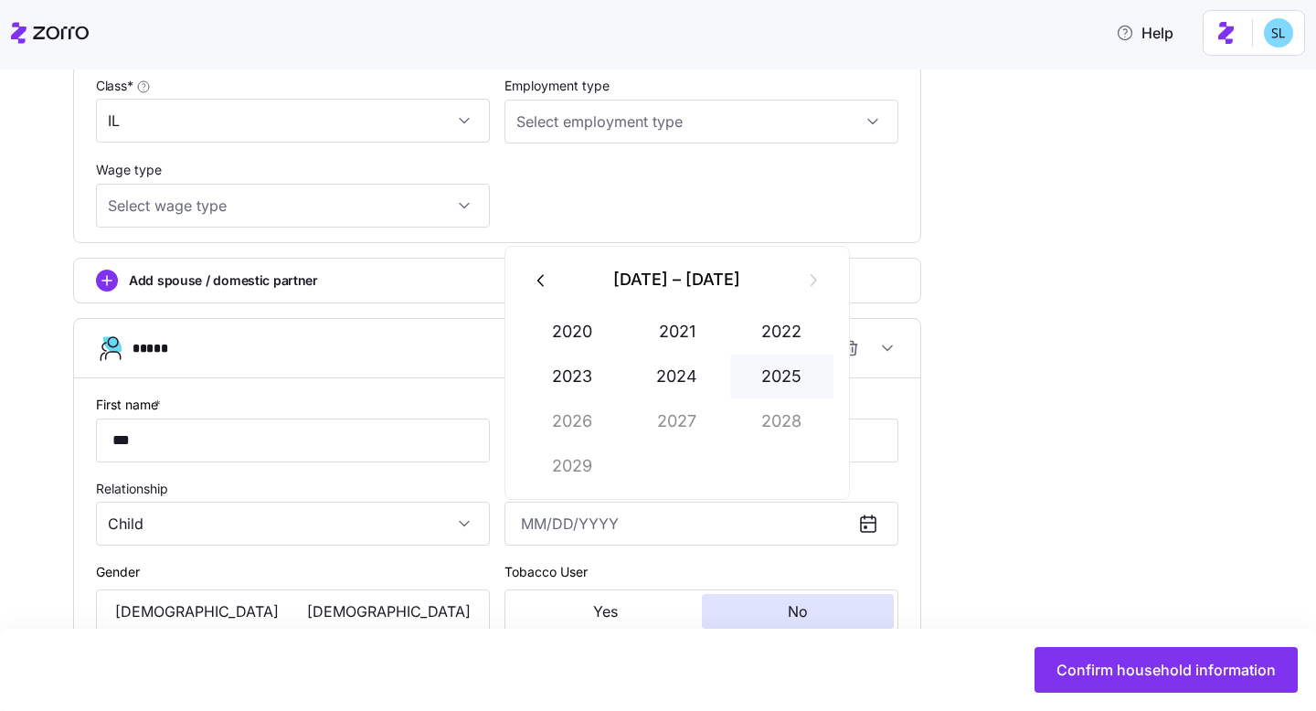
click at [757, 366] on button "2025" at bounding box center [782, 377] width 104 height 44
click at [752, 348] on button "Mar" at bounding box center [782, 332] width 104 height 44
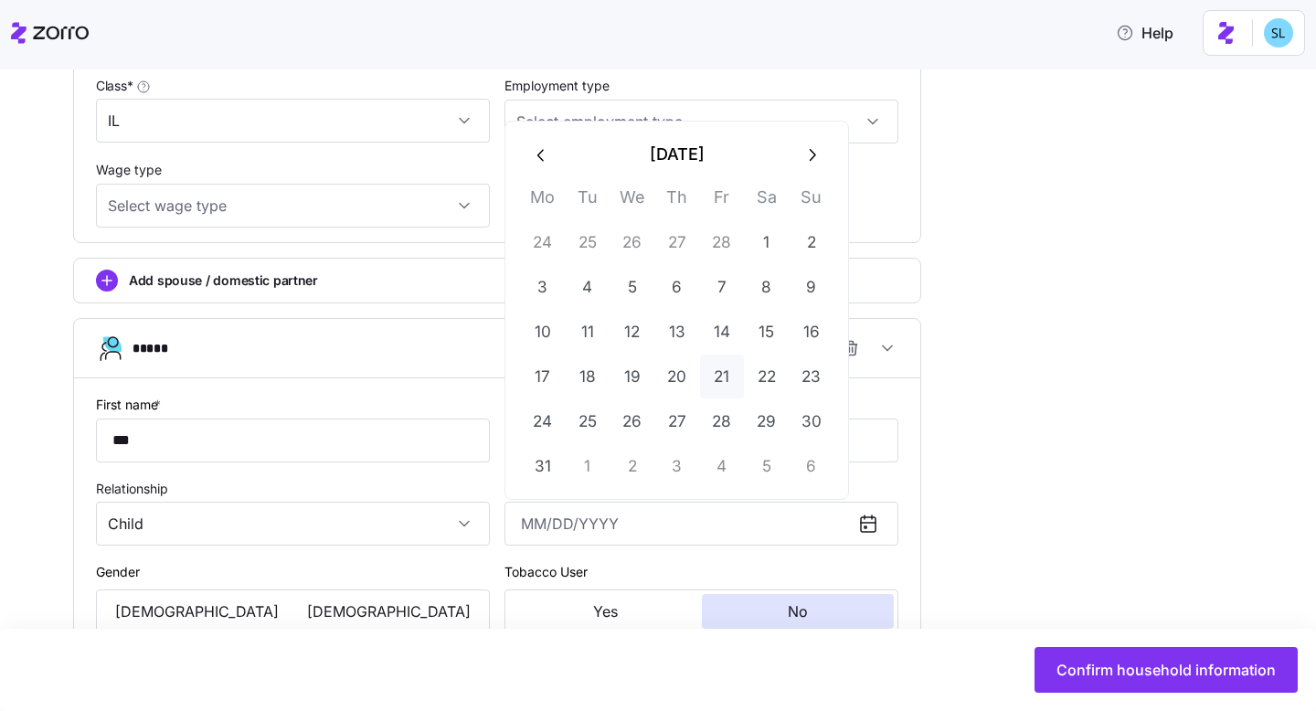
click at [717, 372] on button "21" at bounding box center [722, 377] width 44 height 44
type input "March 21, 2025"
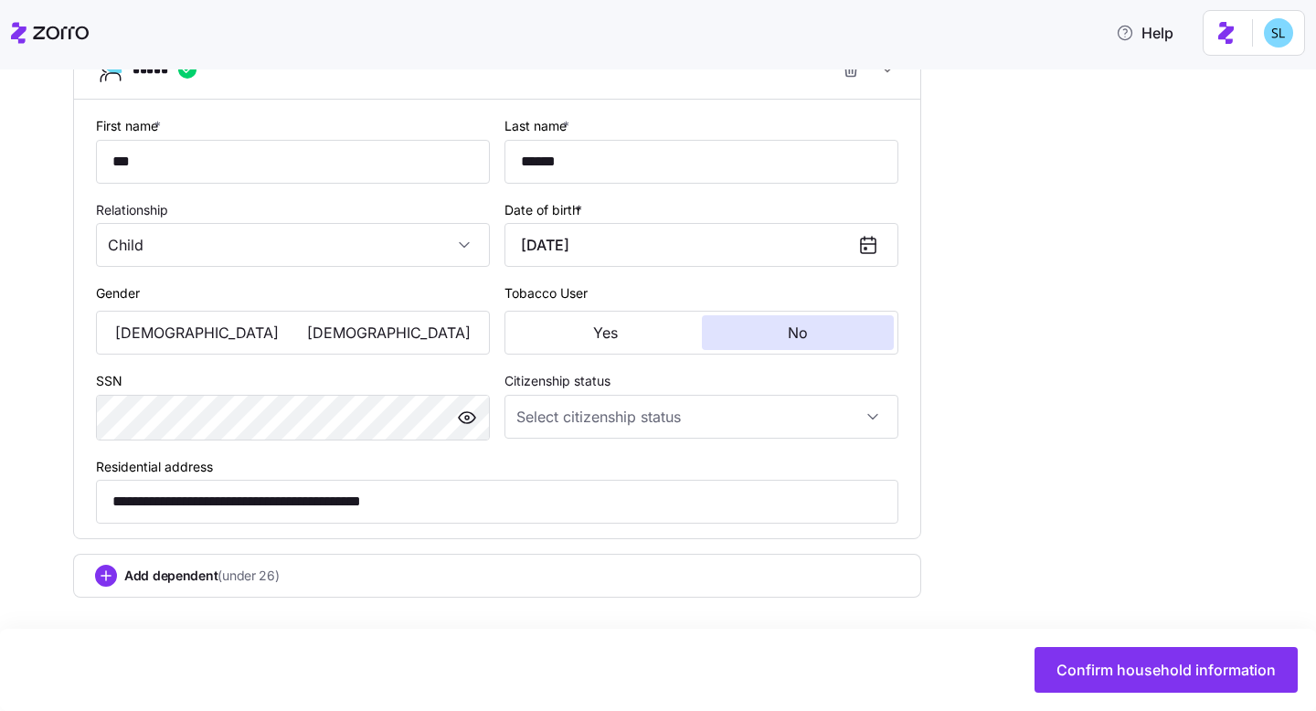
scroll to position [1396, 0]
click at [217, 341] on button "Male" at bounding box center [197, 332] width 193 height 35
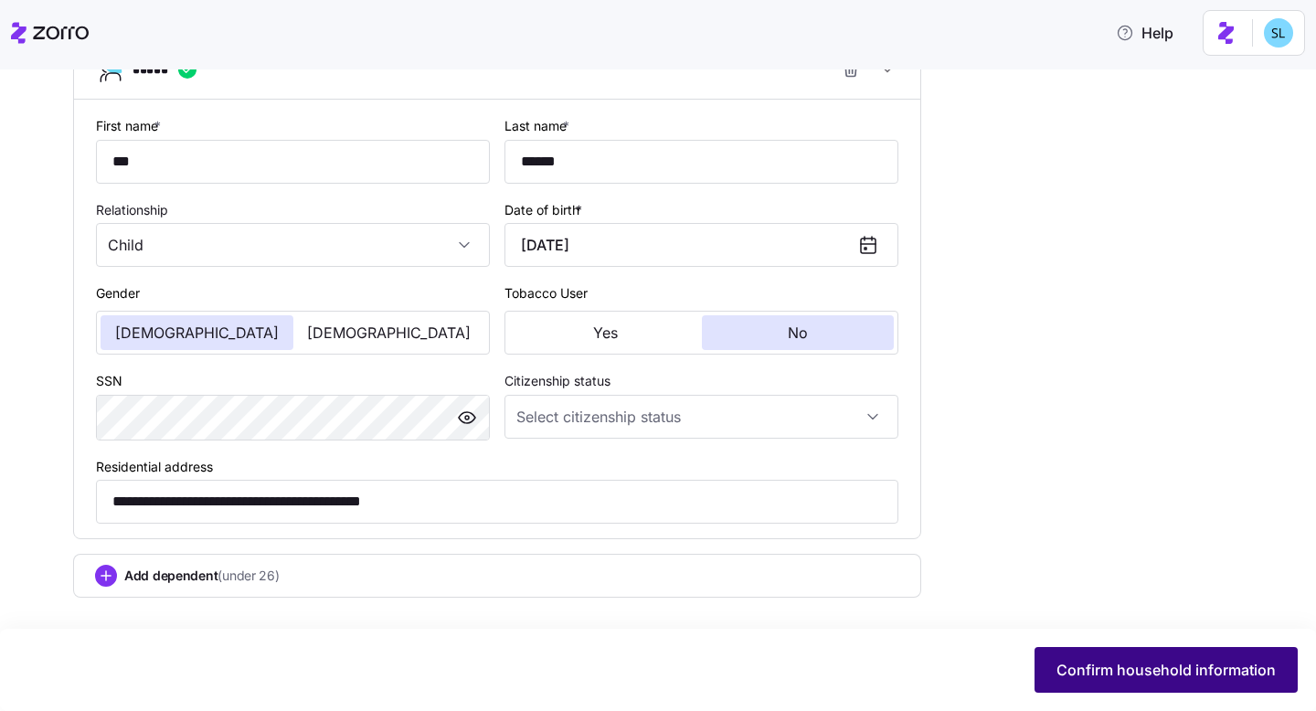
click at [1058, 608] on button "Confirm household information" at bounding box center [1166, 670] width 263 height 46
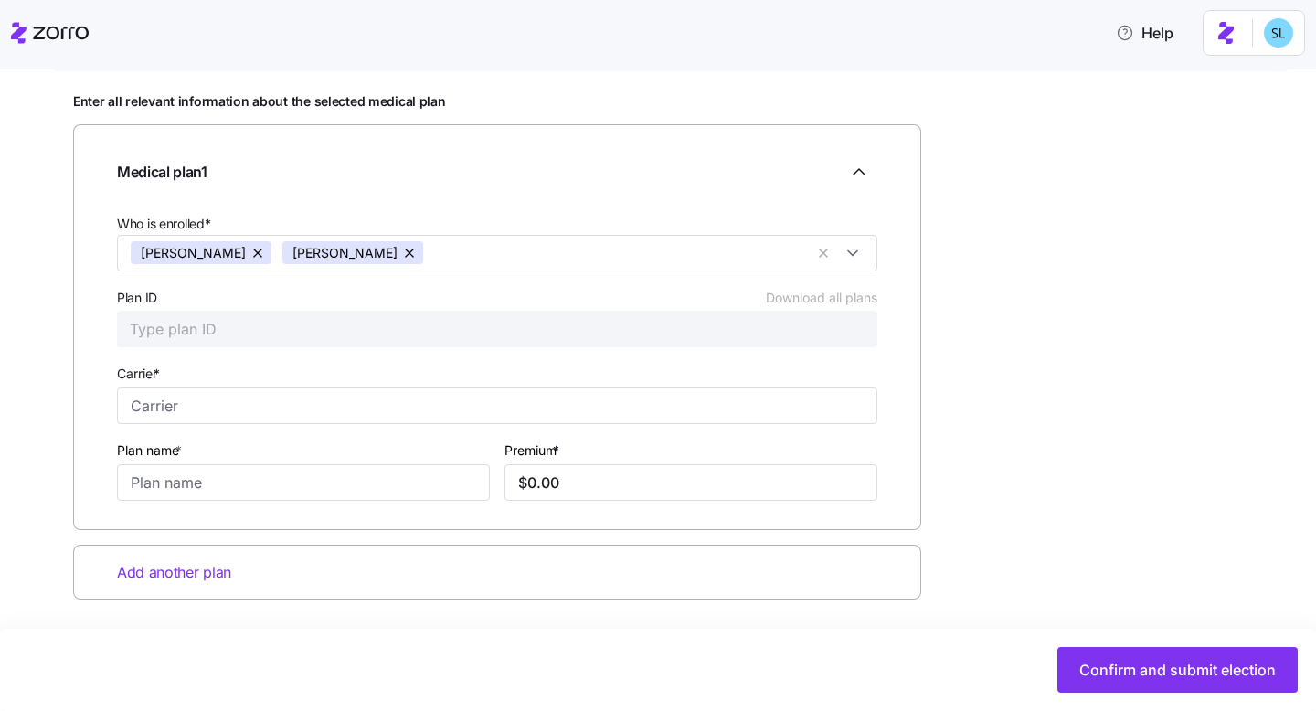
scroll to position [218, 0]
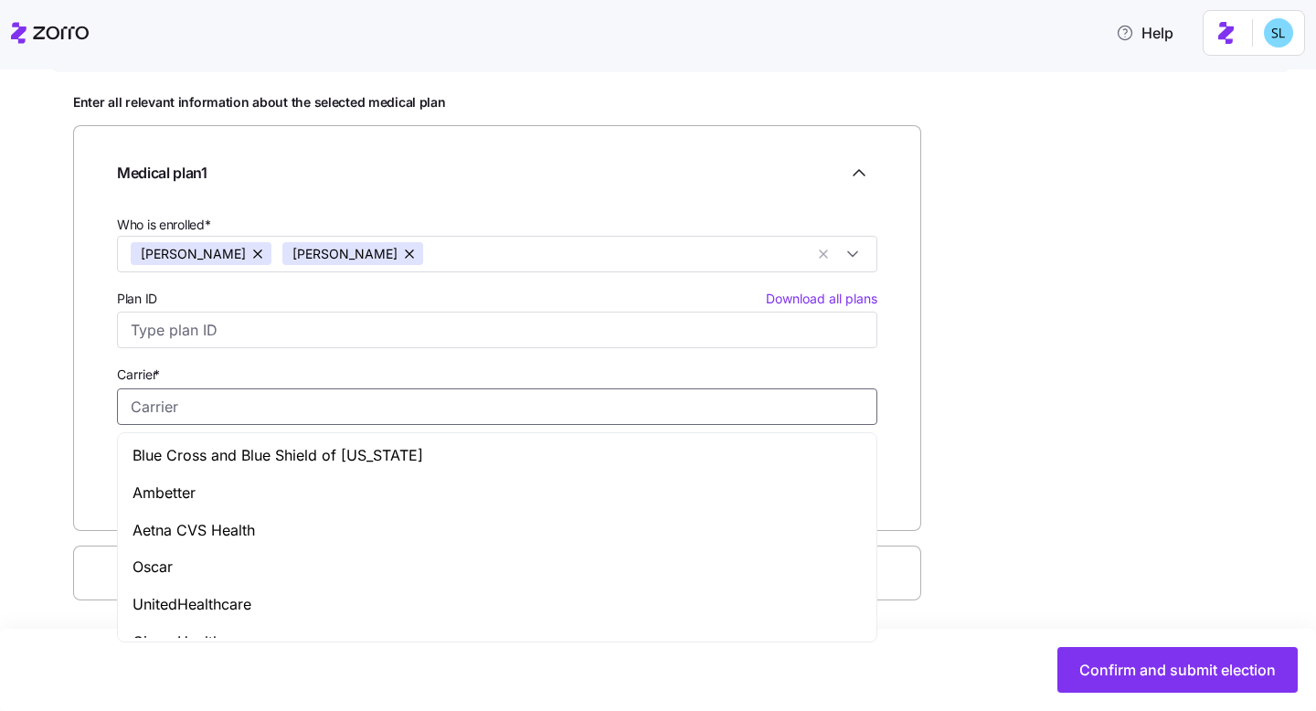
click at [282, 414] on input "Carrier *" at bounding box center [497, 406] width 760 height 37
click at [259, 534] on div "Aetna CVS Health" at bounding box center [497, 530] width 751 height 37
type input "Aetna CVS Health"
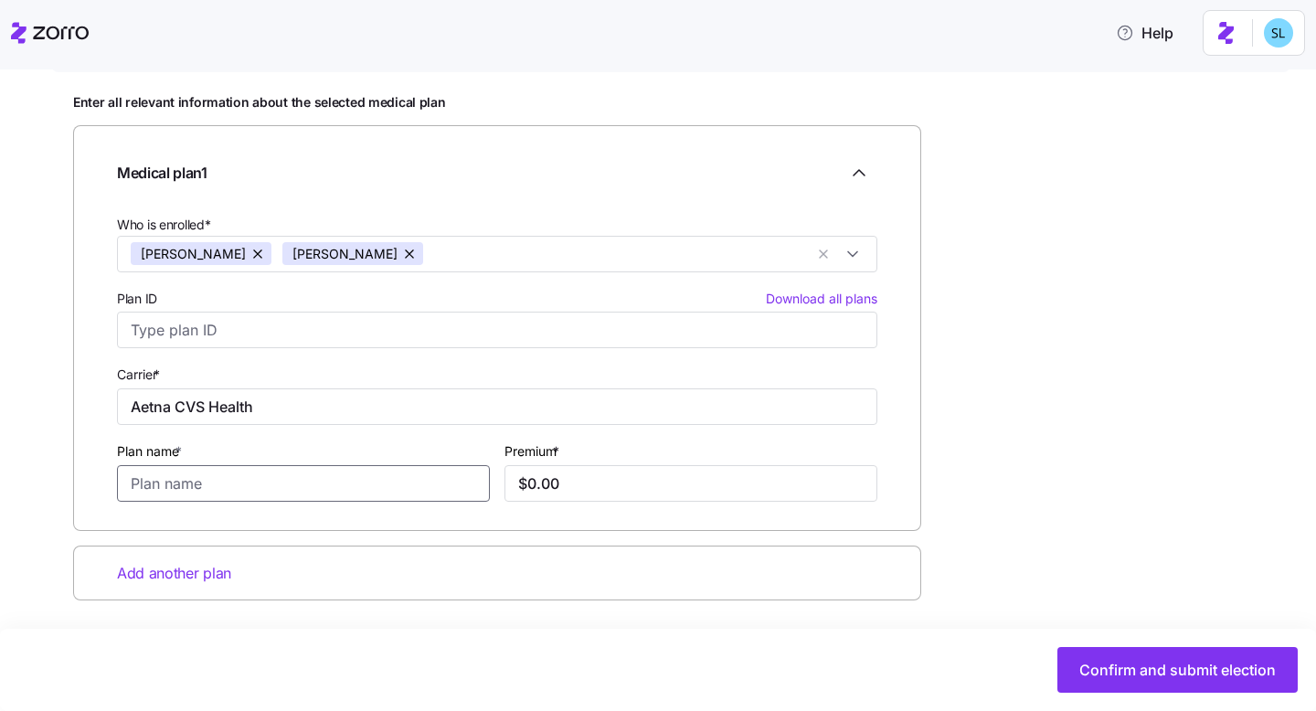
click at [247, 497] on input "Plan name *" at bounding box center [303, 483] width 373 height 37
paste input "Bronze 4: Aetna network of doctors & hospitals + $0 MinuteClinic + $0 CVS Healt…"
type input "Bronze 4: Aetna network of doctors & hospitals + $0 MinuteClinic + $0 CVS Healt…"
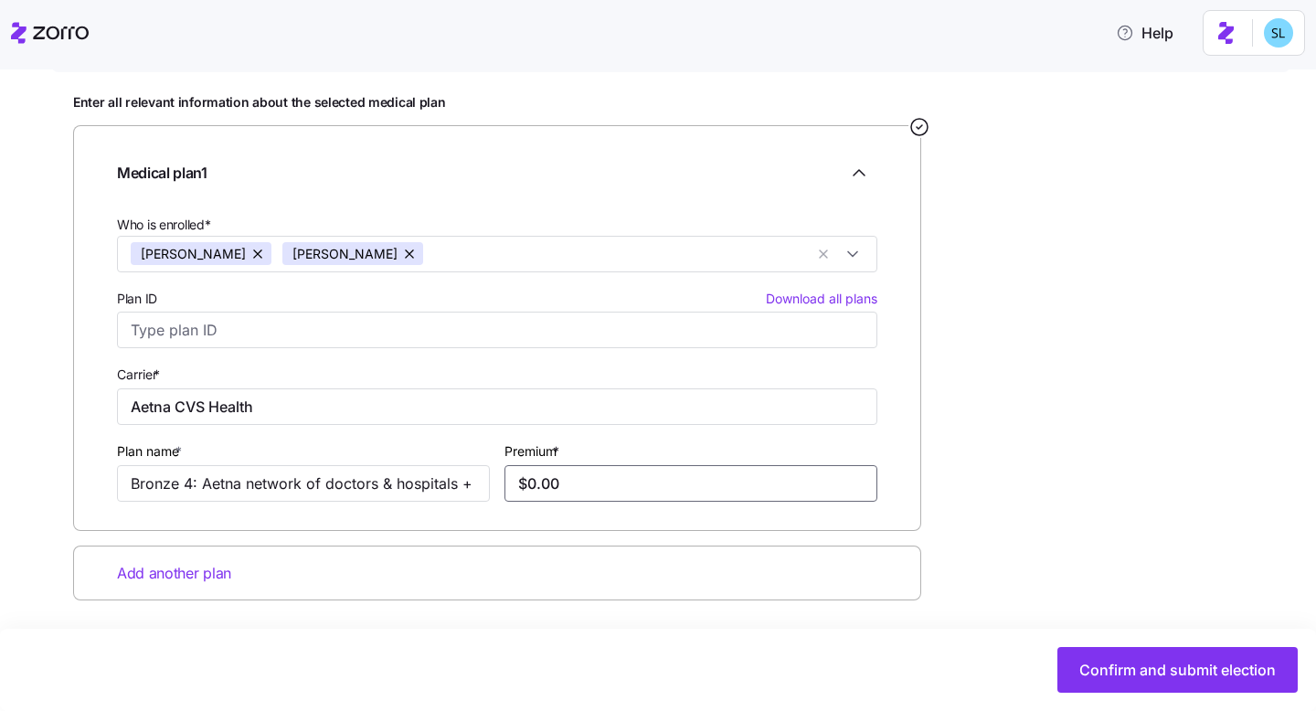
click at [644, 489] on input "$0.00" at bounding box center [691, 483] width 373 height 37
paste input "569.44"
type input "$569.44"
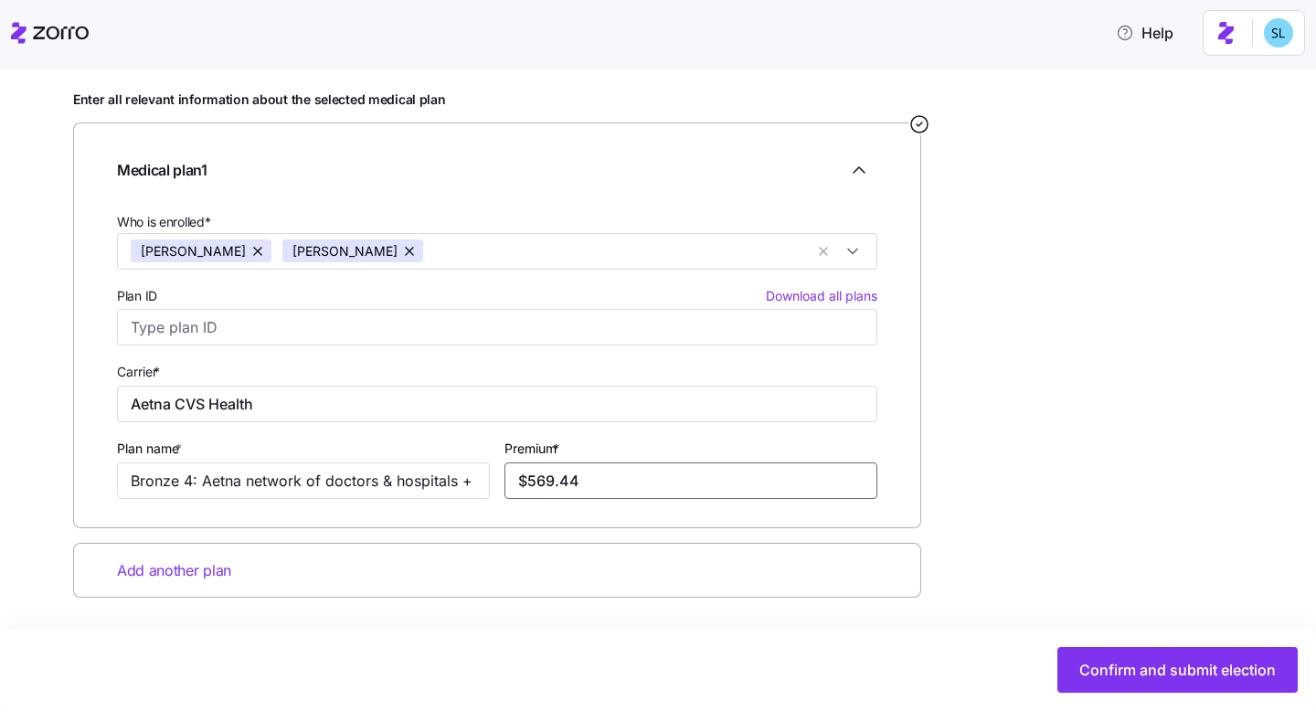
scroll to position [222, 0]
click at [1178, 608] on button "Confirm and submit election" at bounding box center [1177, 670] width 240 height 46
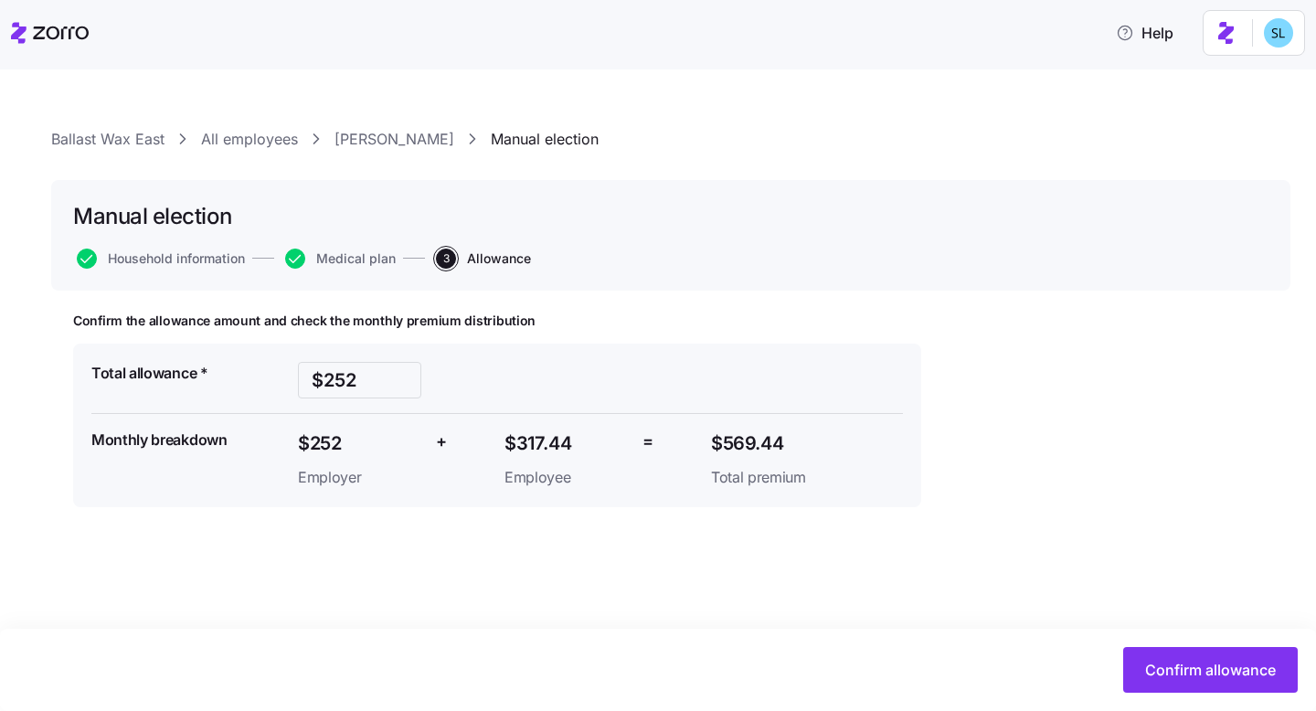
click at [548, 441] on span "$317.44" at bounding box center [566, 444] width 123 height 30
copy span "$317.44"
click at [1203, 608] on span "Confirm allowance" at bounding box center [1210, 670] width 131 height 22
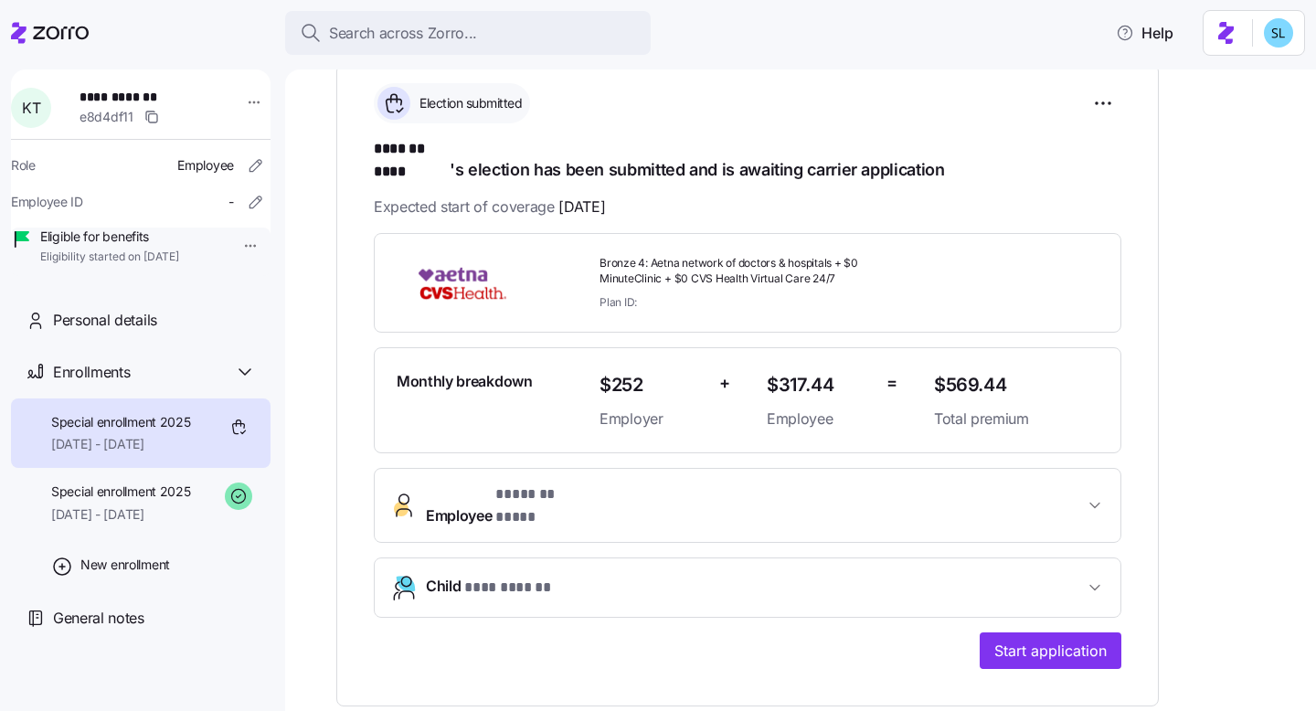
scroll to position [230, 0]
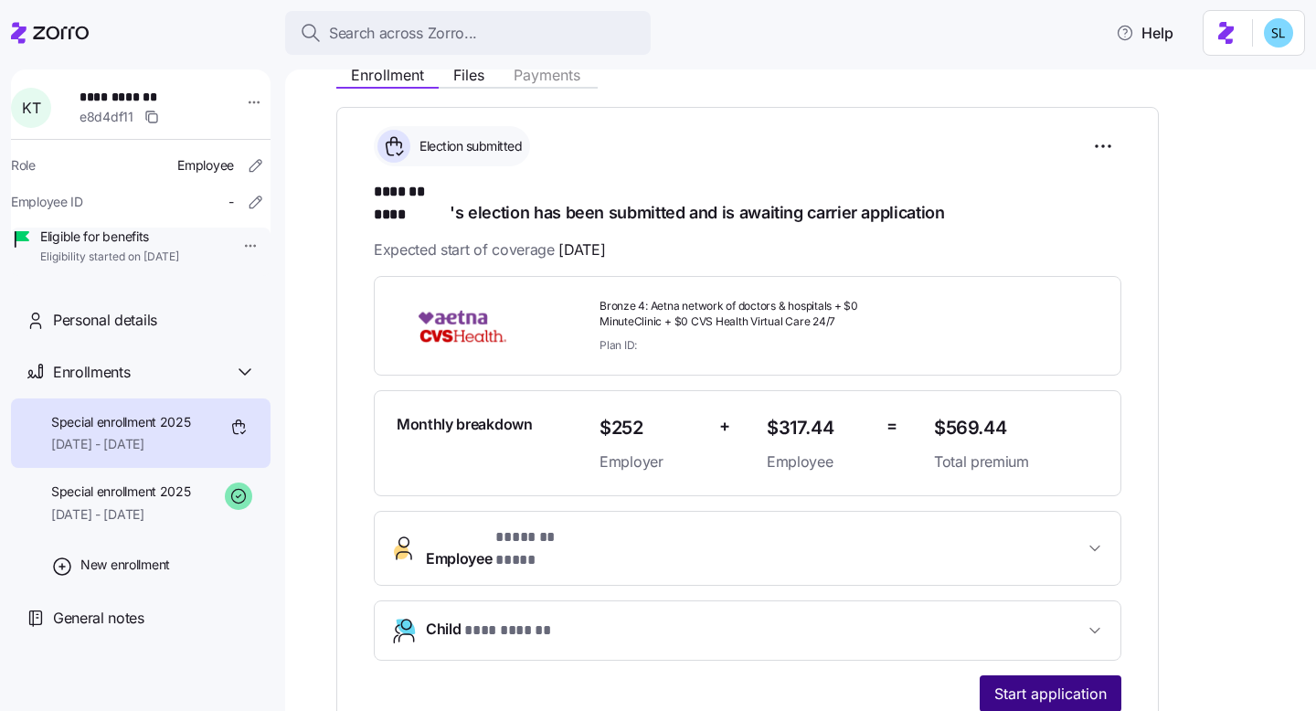
click at [1082, 608] on span "Start application" at bounding box center [1050, 694] width 112 height 22
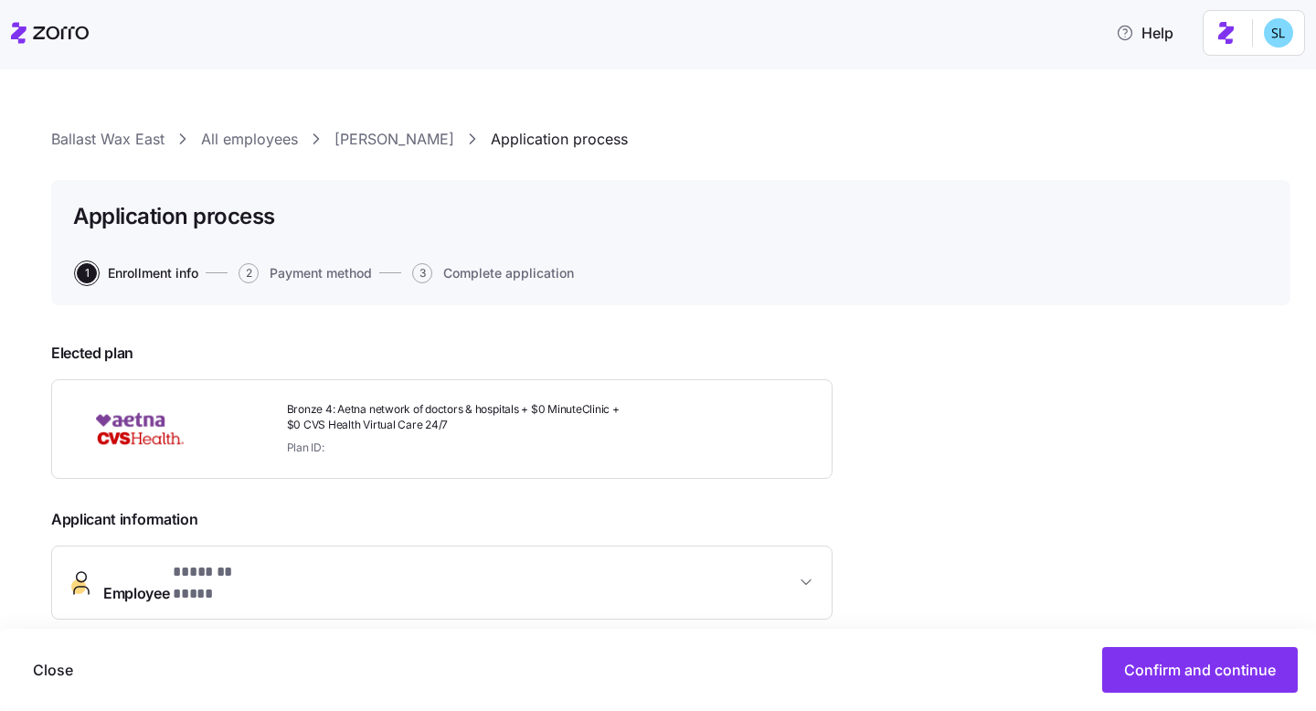
click at [417, 143] on div "Ballast Wax East All employees Katrina Toll Application process" at bounding box center [670, 139] width 1239 height 23
click at [405, 143] on link "[PERSON_NAME]" at bounding box center [395, 139] width 120 height 23
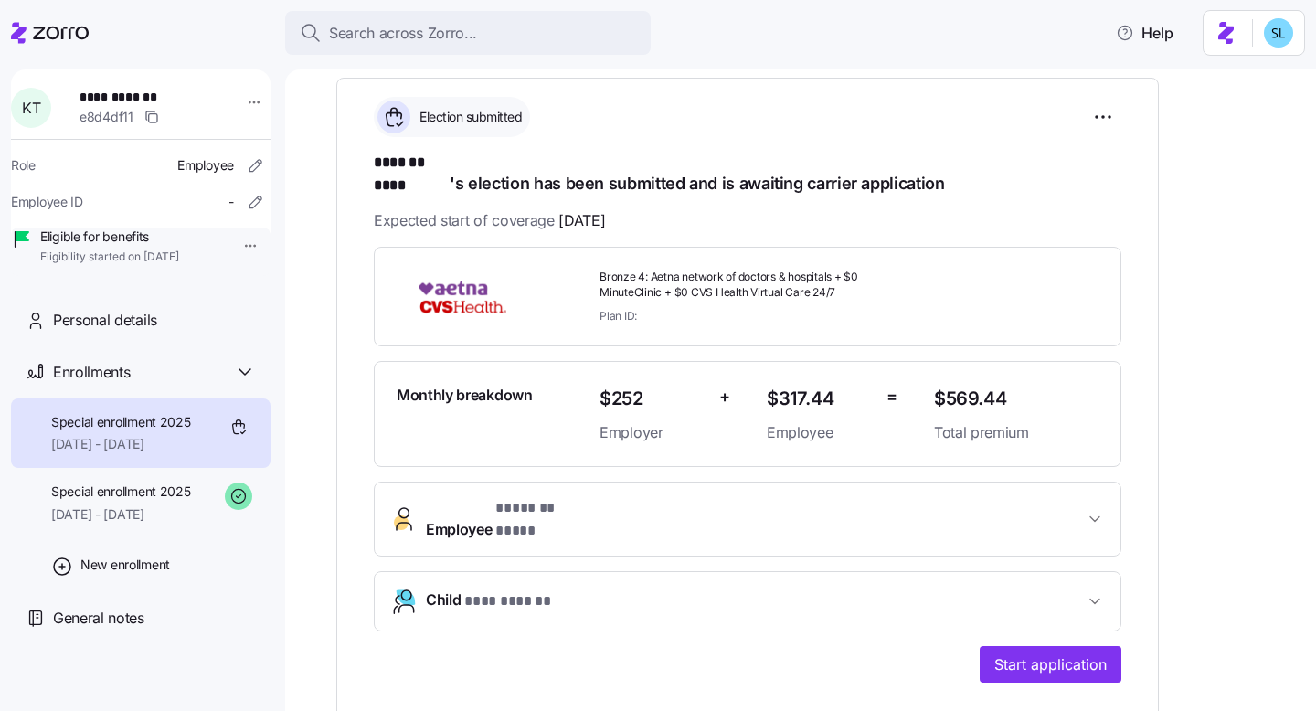
scroll to position [269, 0]
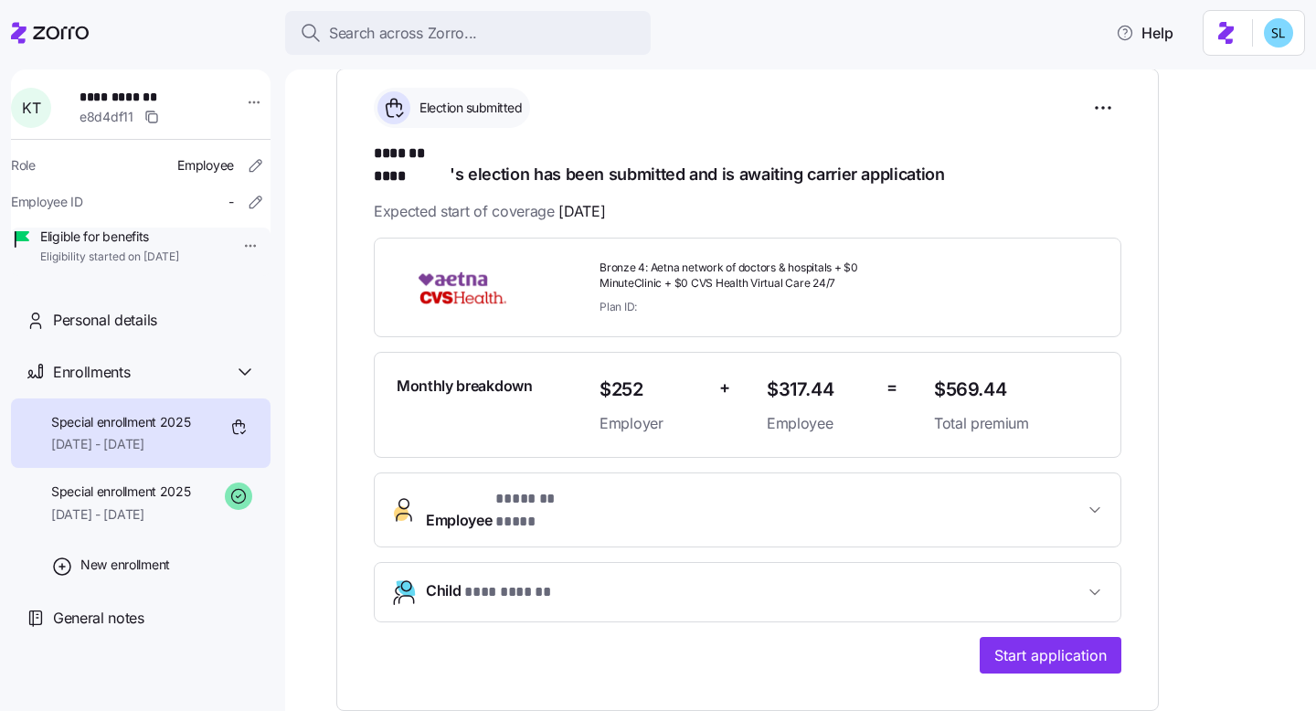
click at [1086, 608] on div "**********" at bounding box center [747, 390] width 823 height 642
click at [1081, 608] on span "Start application" at bounding box center [1050, 655] width 112 height 22
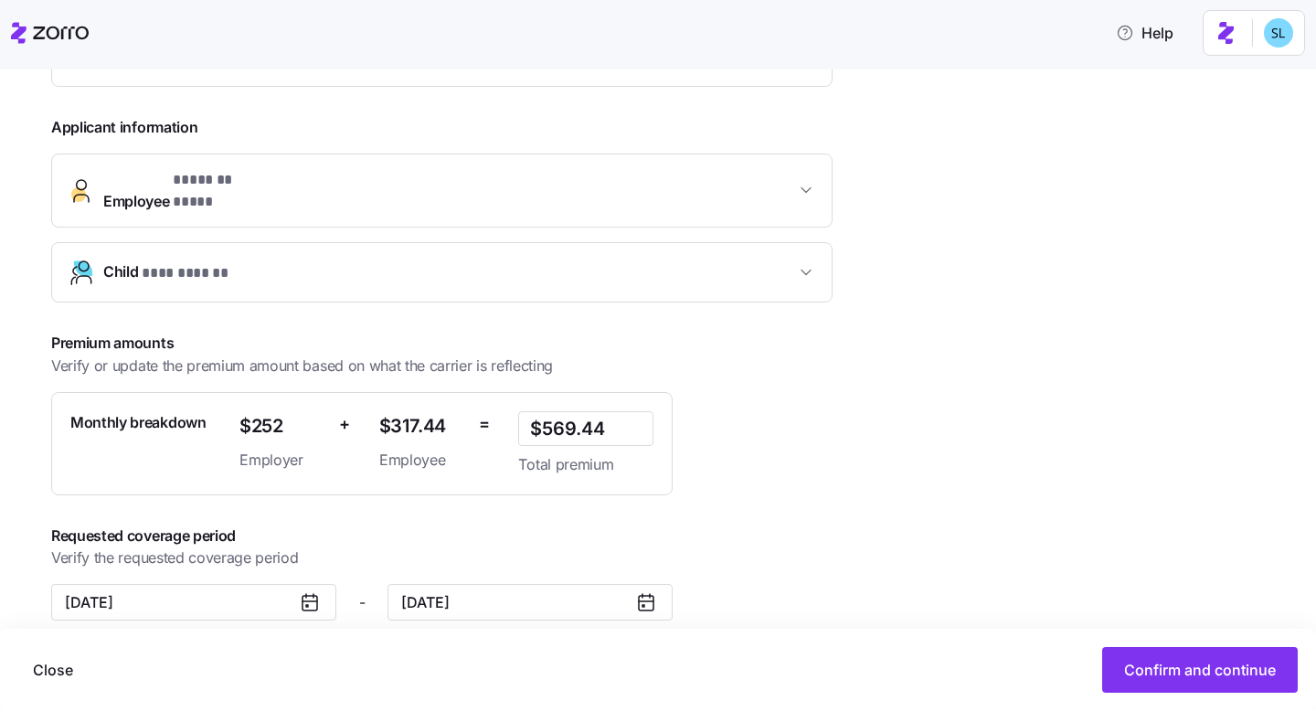
scroll to position [399, 0]
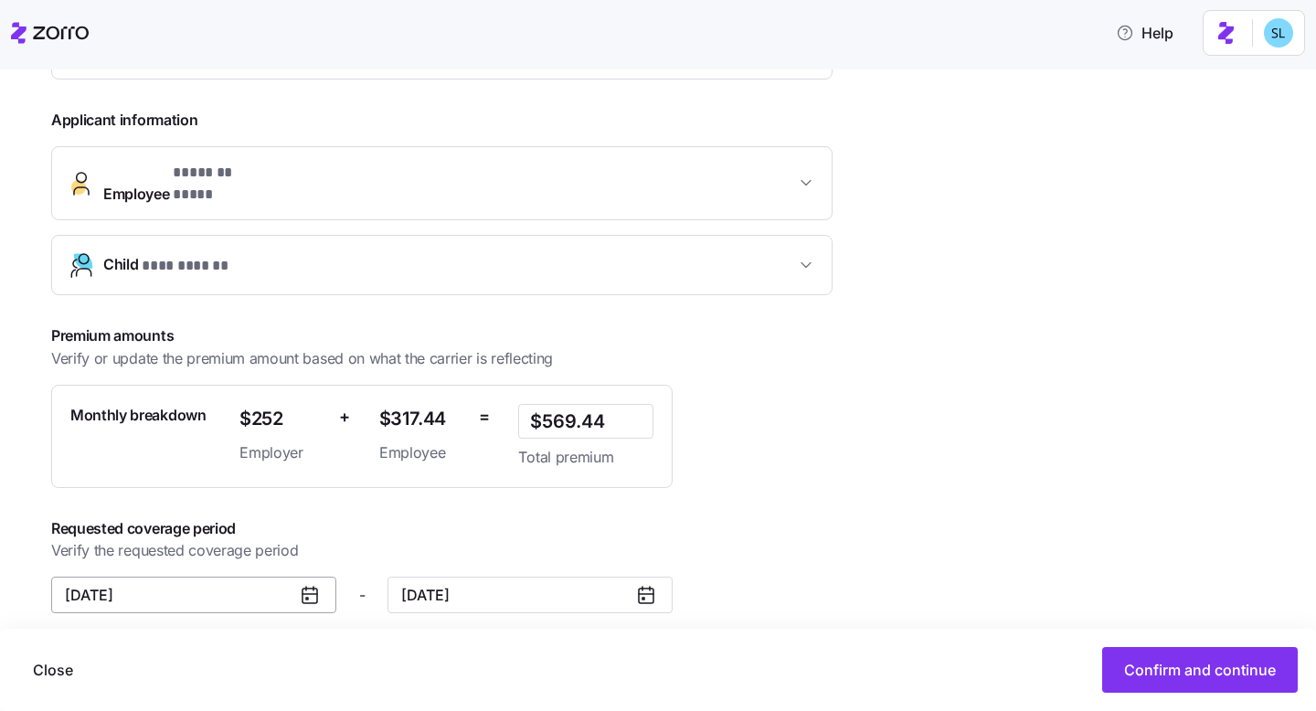
click at [209, 577] on input "November 1, 2025" at bounding box center [193, 595] width 285 height 37
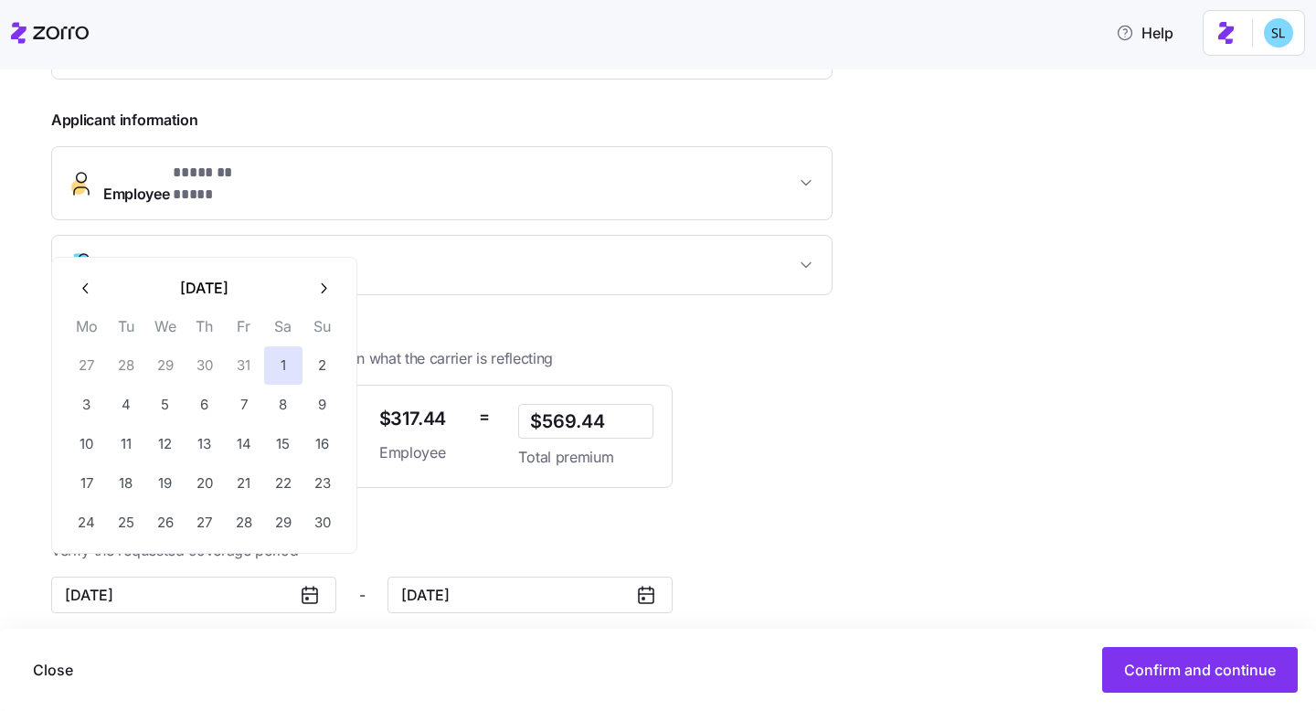
click at [86, 292] on icon "button" at bounding box center [84, 288] width 5 height 10
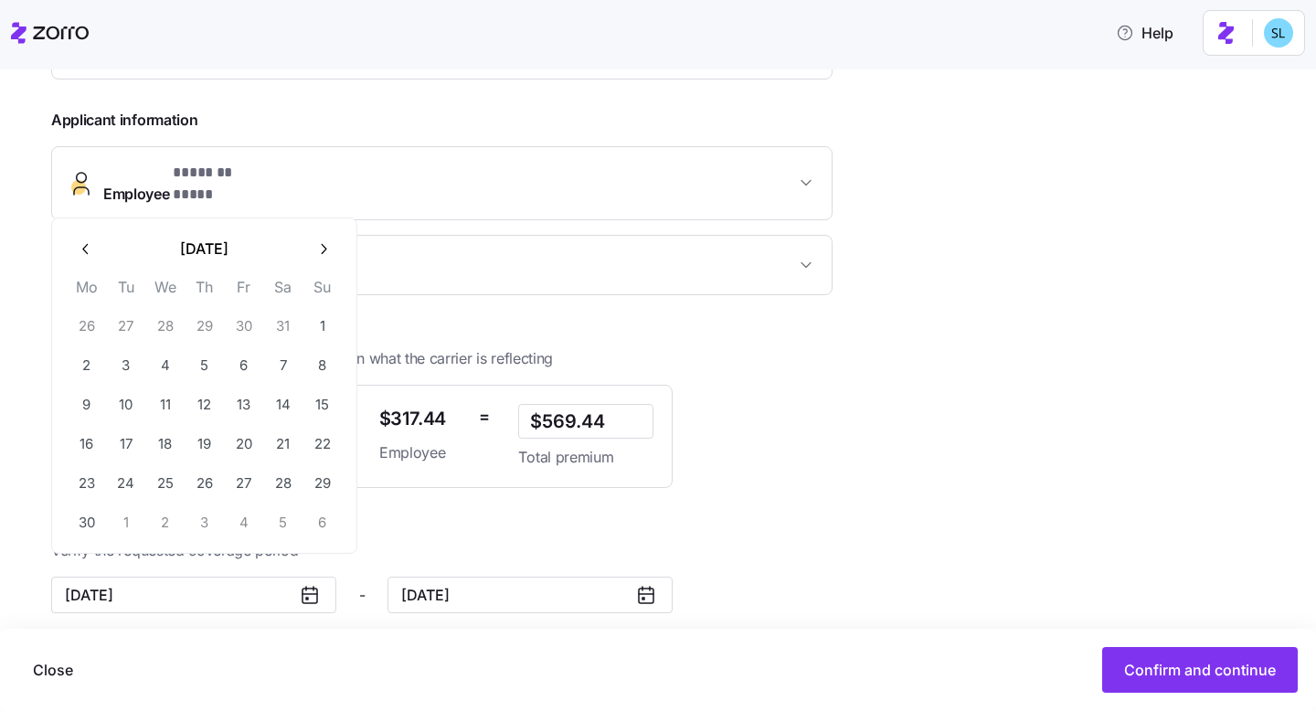
click at [80, 247] on icon "button" at bounding box center [86, 248] width 17 height 17
click at [84, 271] on button "button" at bounding box center [86, 288] width 38 height 38
click at [85, 283] on icon "button" at bounding box center [84, 288] width 5 height 10
click at [239, 439] on button "21" at bounding box center [244, 444] width 38 height 38
type input "March 21, 2025"
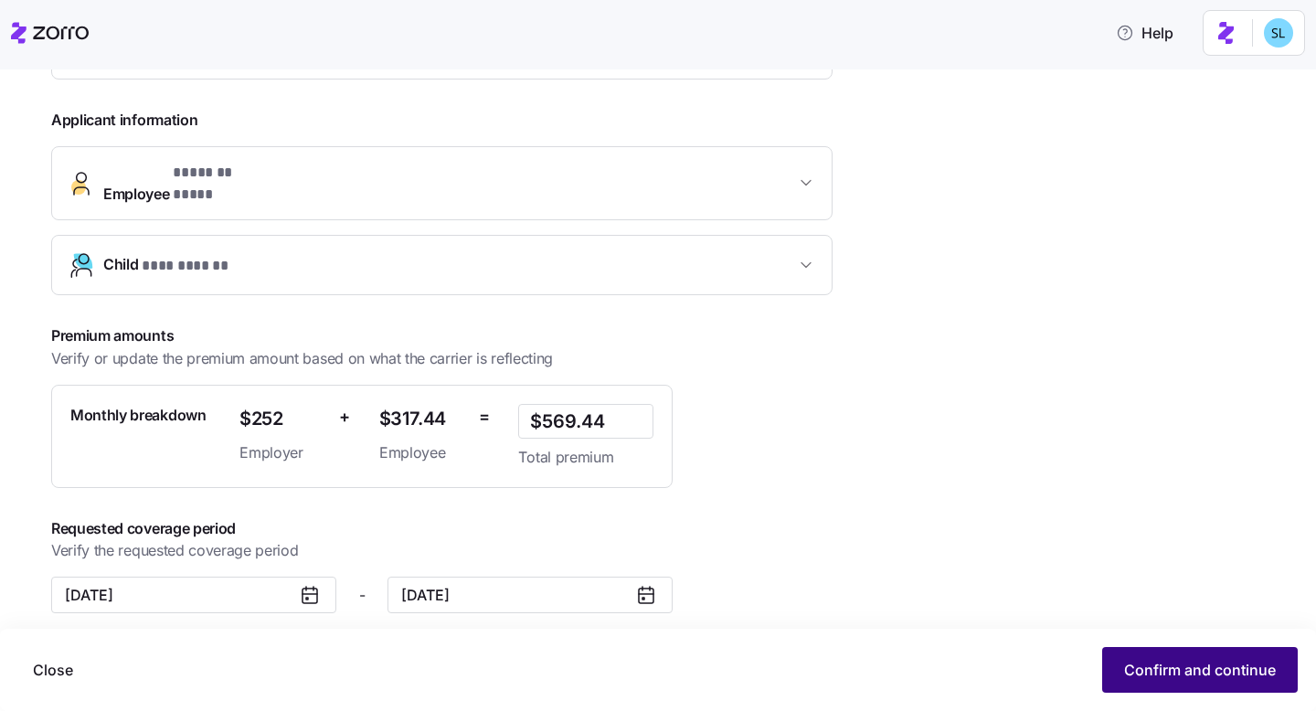
click at [1142, 608] on span "Confirm and continue" at bounding box center [1200, 670] width 152 height 22
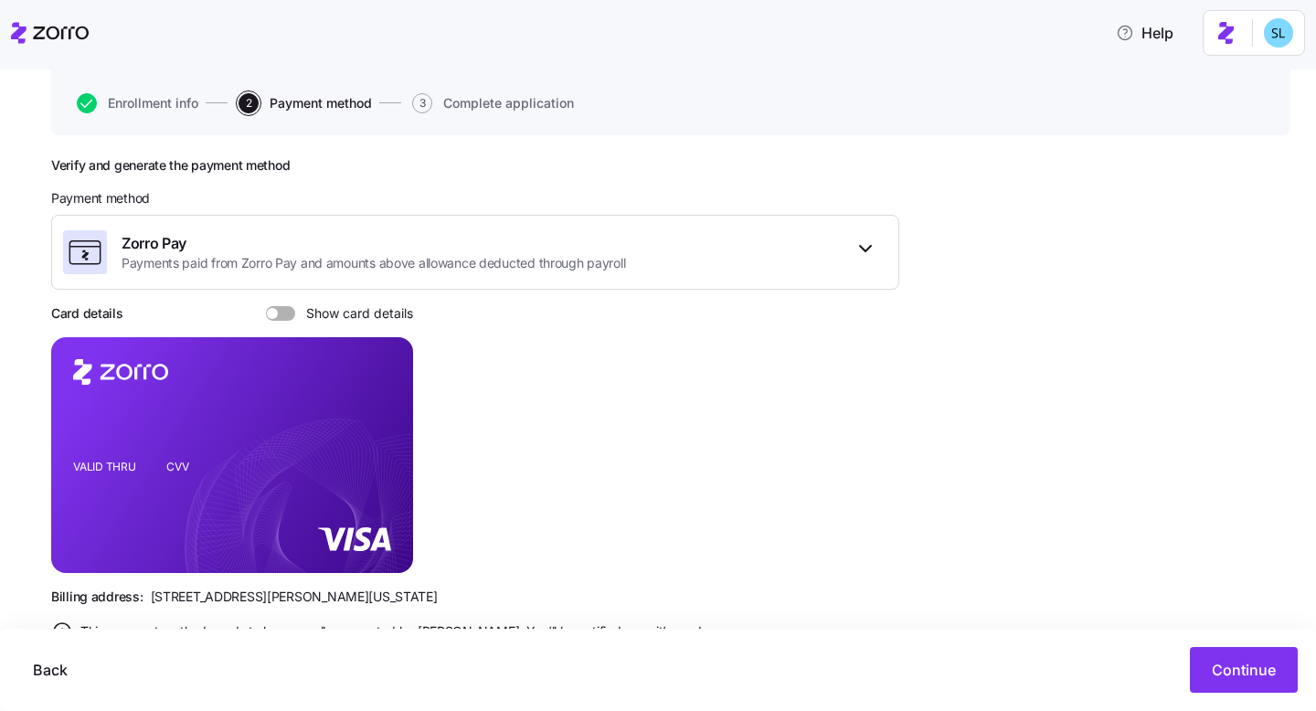
scroll to position [229, 0]
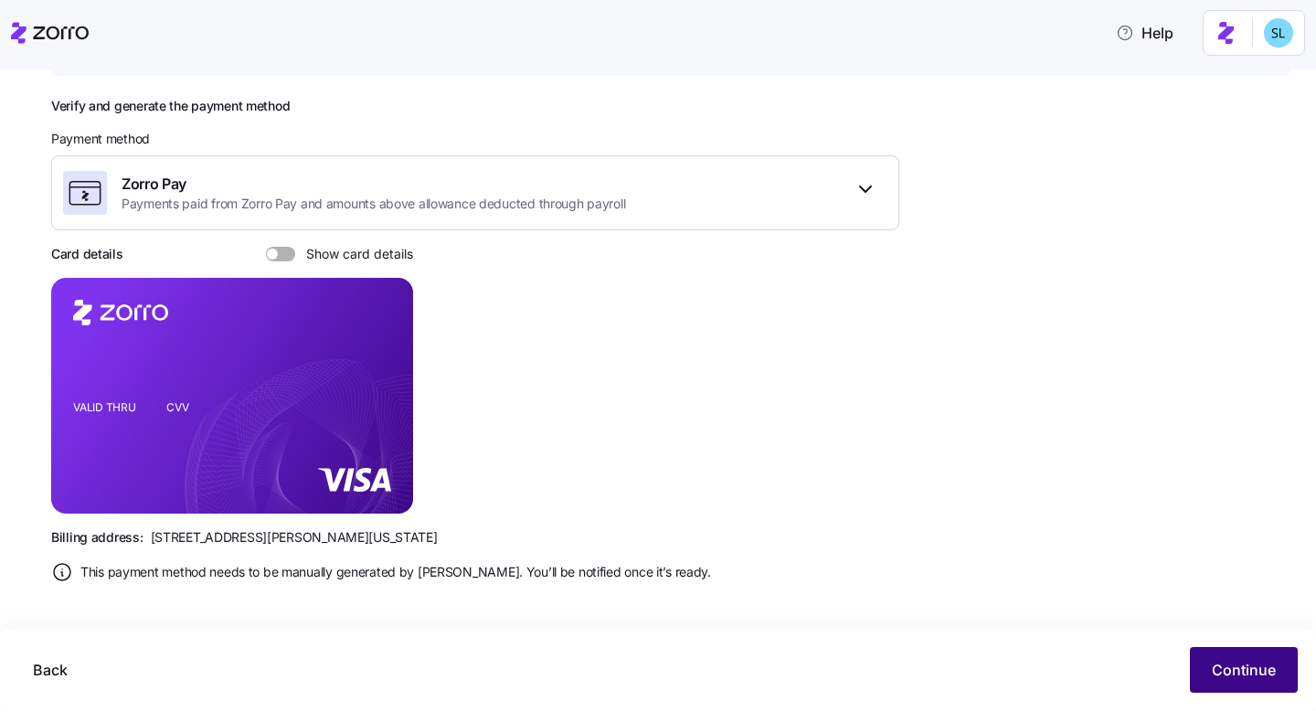
click at [1214, 608] on span "Continue" at bounding box center [1244, 670] width 64 height 22
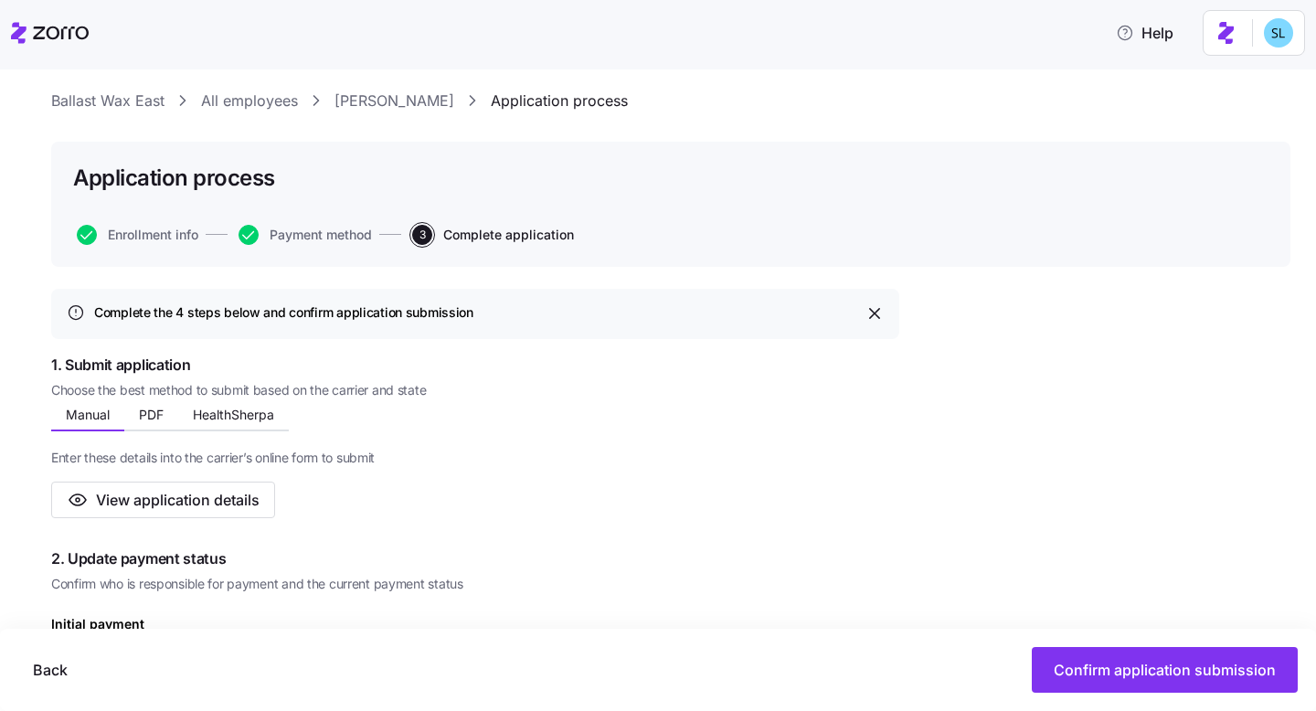
scroll to position [278, 0]
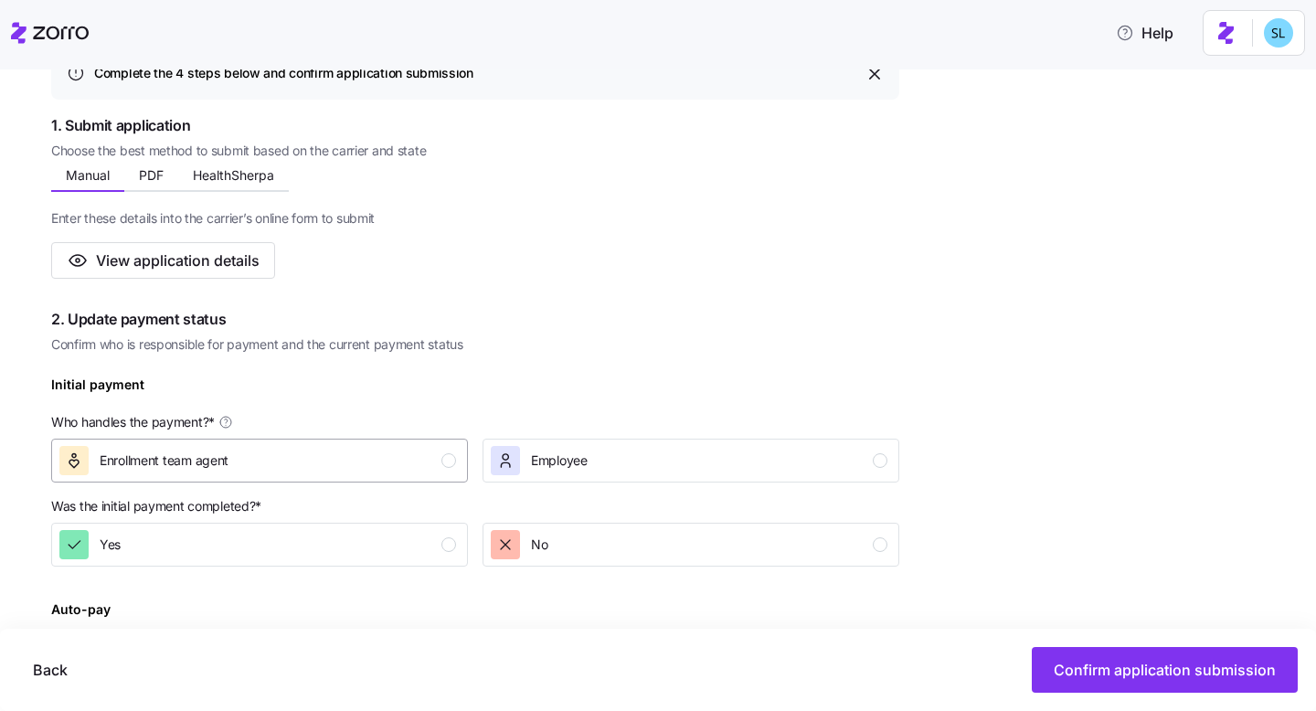
click at [410, 454] on div "Enrollment team agent" at bounding box center [257, 460] width 397 height 29
click at [420, 544] on div "Yes" at bounding box center [257, 544] width 397 height 29
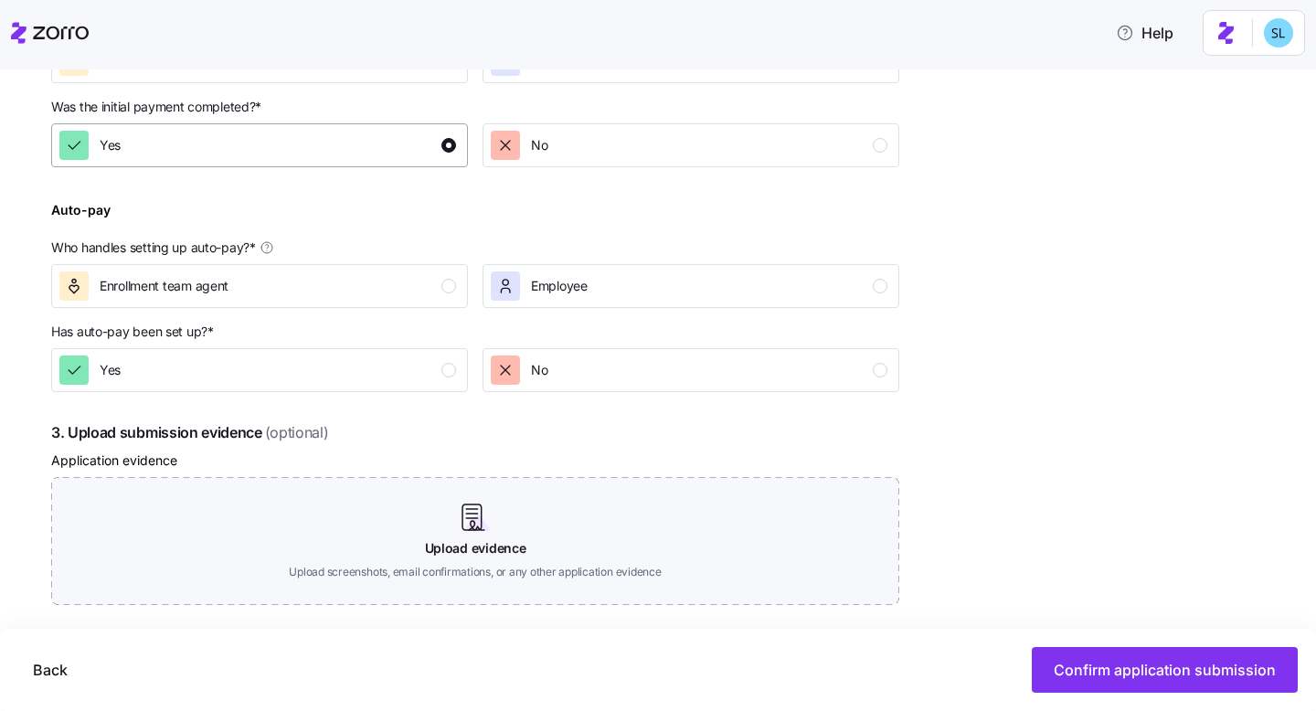
scroll to position [726, 0]
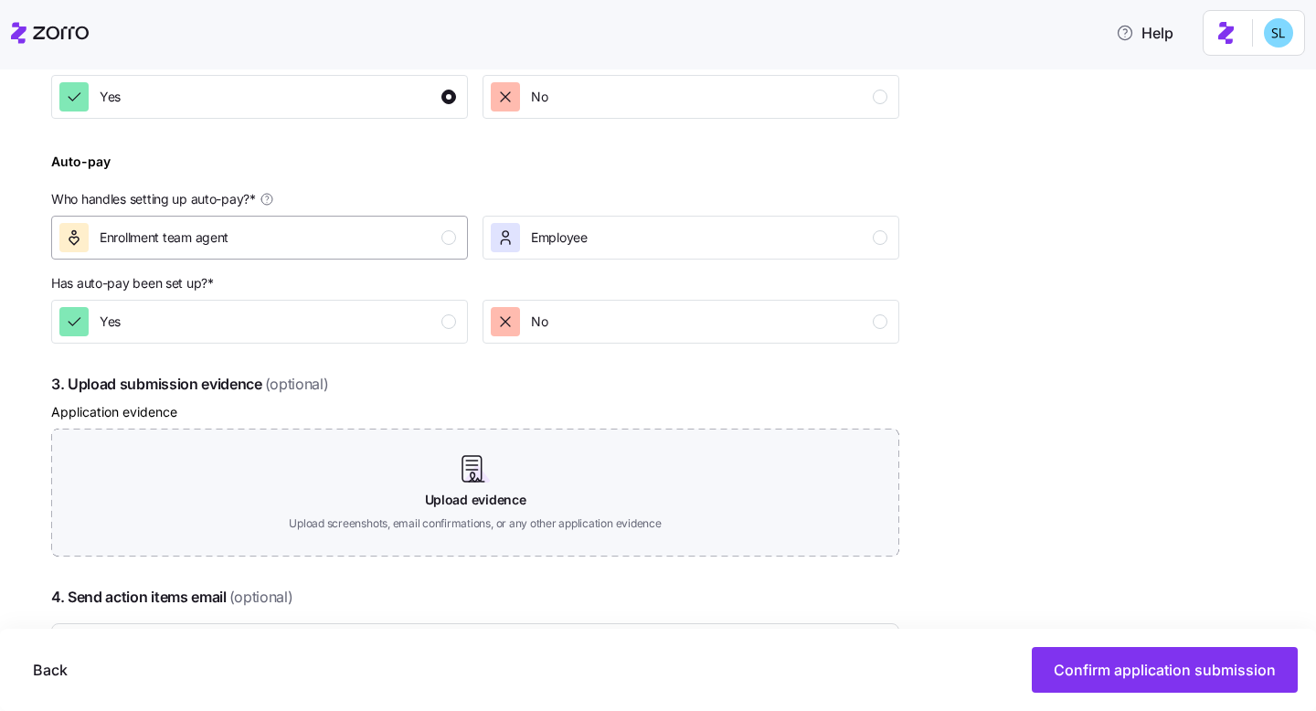
click at [356, 244] on div "Enrollment team agent" at bounding box center [257, 237] width 397 height 29
click at [347, 321] on div "Yes" at bounding box center [257, 321] width 397 height 29
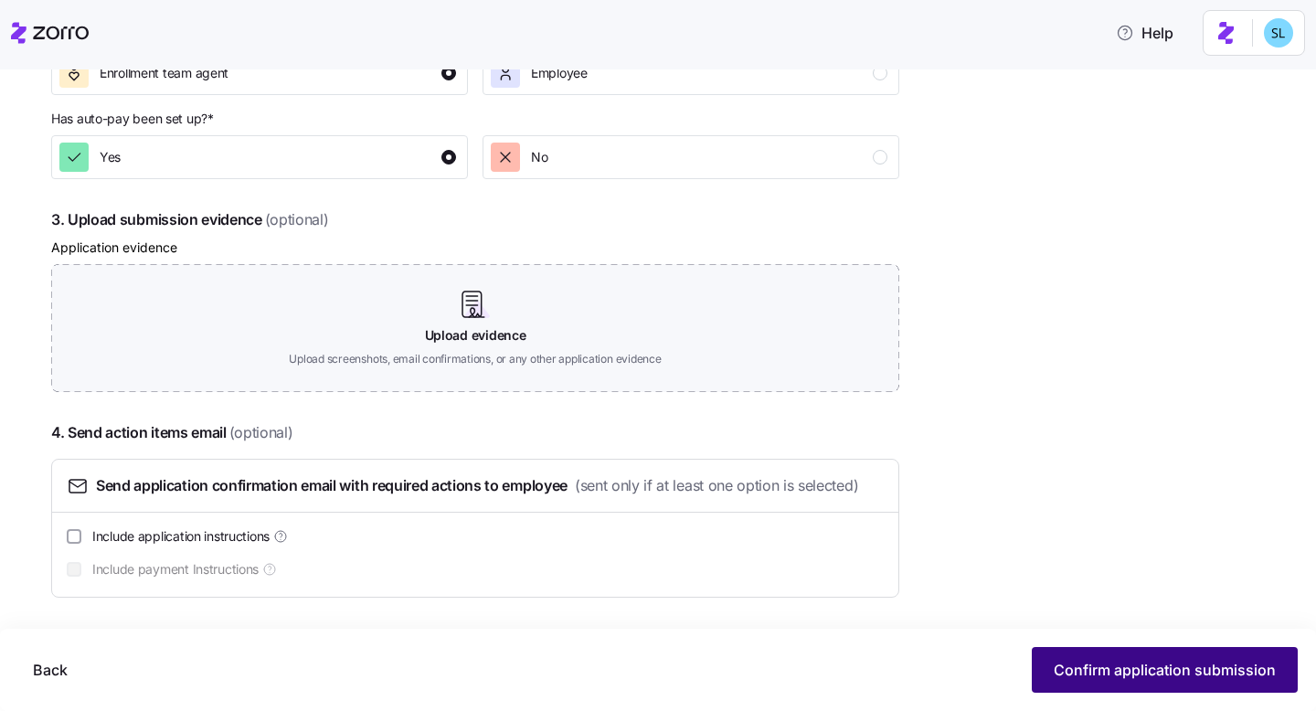
click at [1093, 608] on button "Confirm application submission" at bounding box center [1165, 670] width 266 height 46
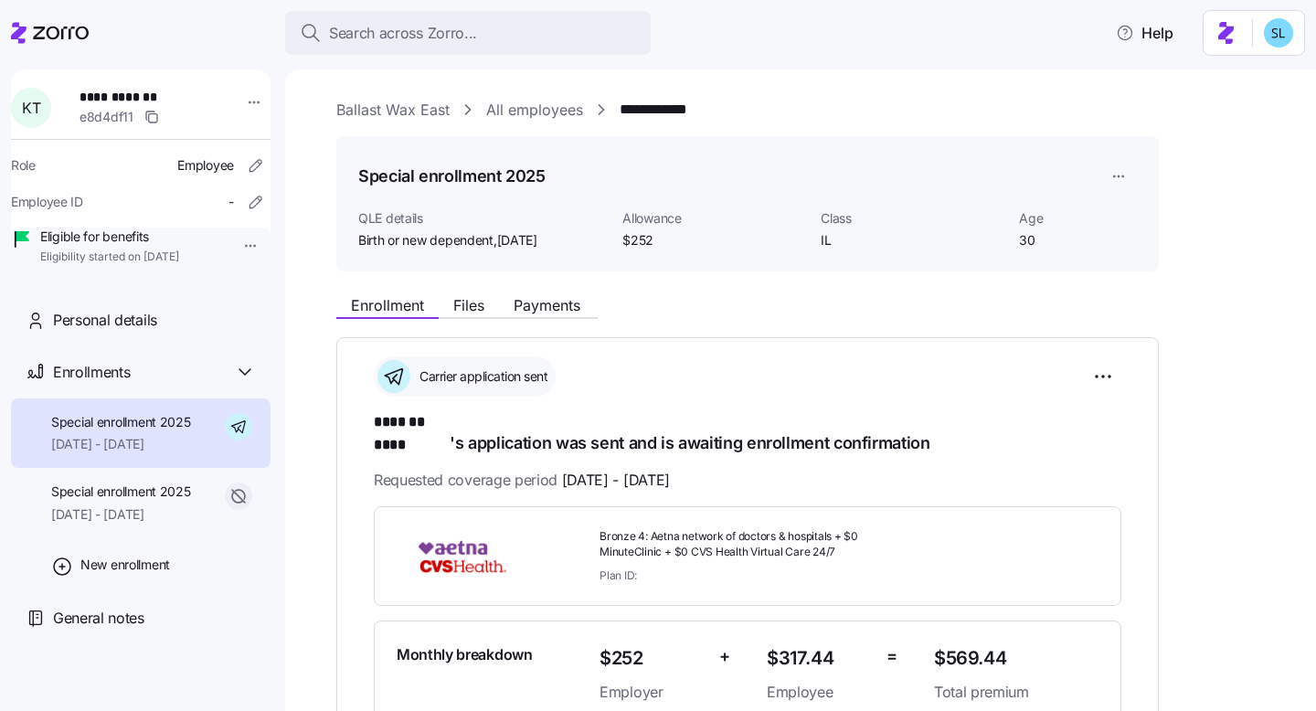
scroll to position [310, 0]
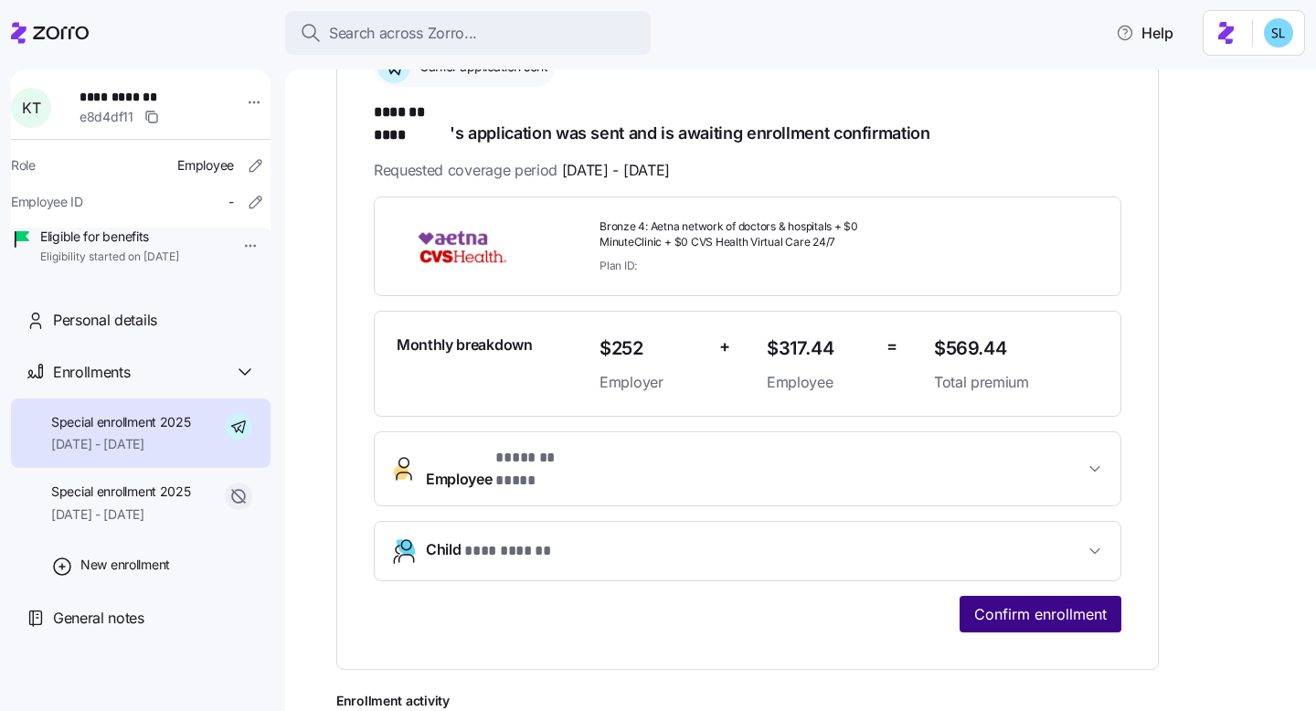
click at [1029, 603] on span "Confirm enrollment" at bounding box center [1040, 614] width 133 height 22
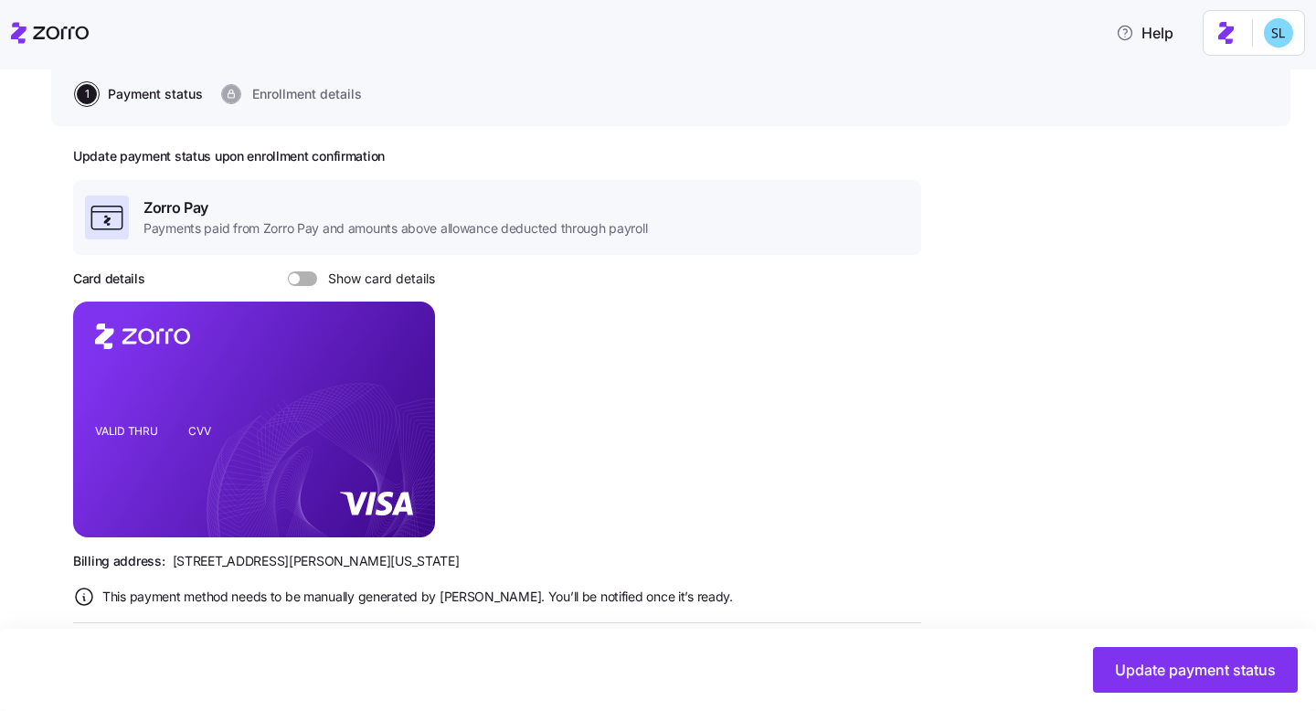
scroll to position [681, 0]
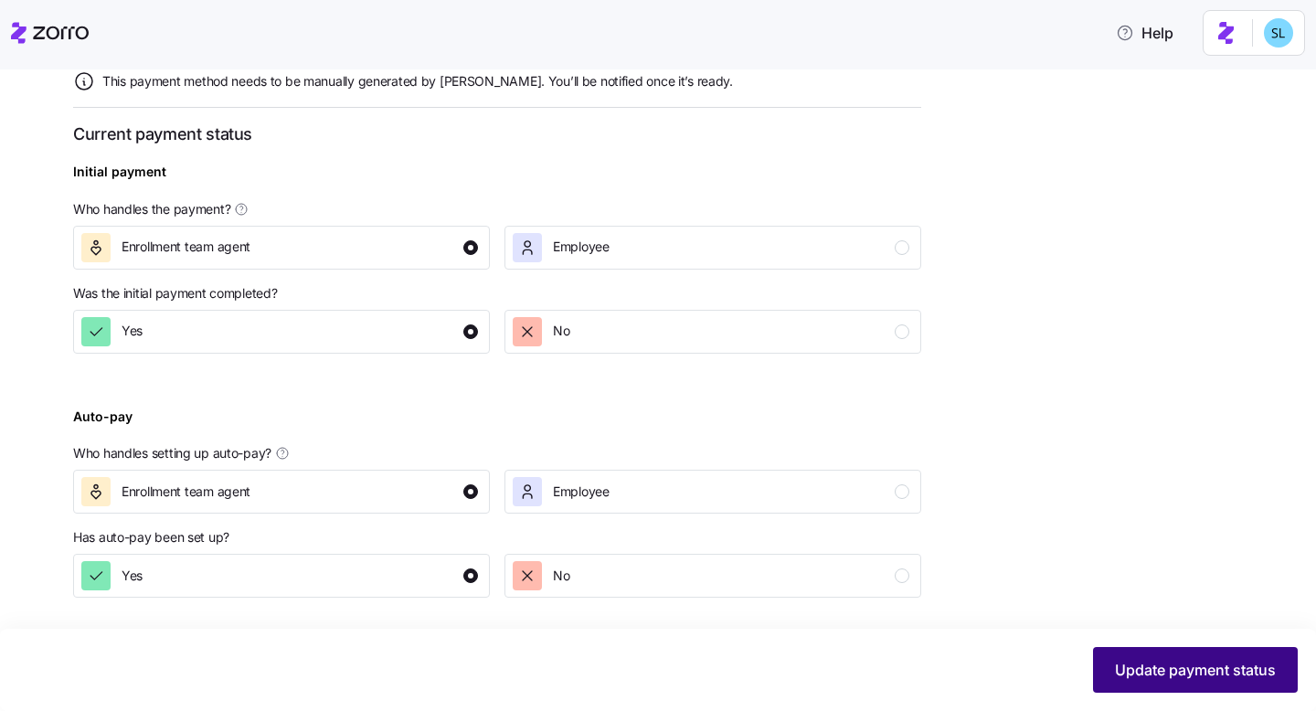
click at [1151, 608] on button "Update payment status" at bounding box center [1195, 670] width 205 height 46
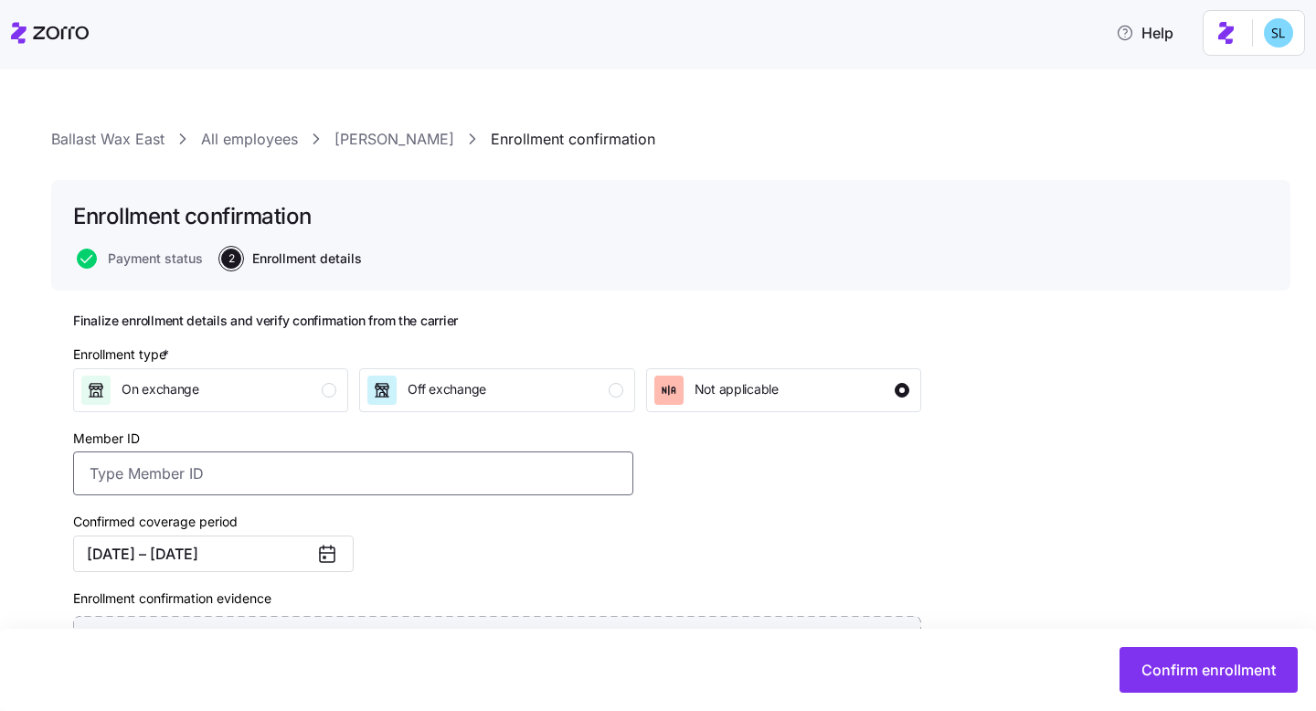
click at [451, 458] on input "Member ID" at bounding box center [353, 473] width 560 height 44
paste input "S000040514"
type input "S000040514"
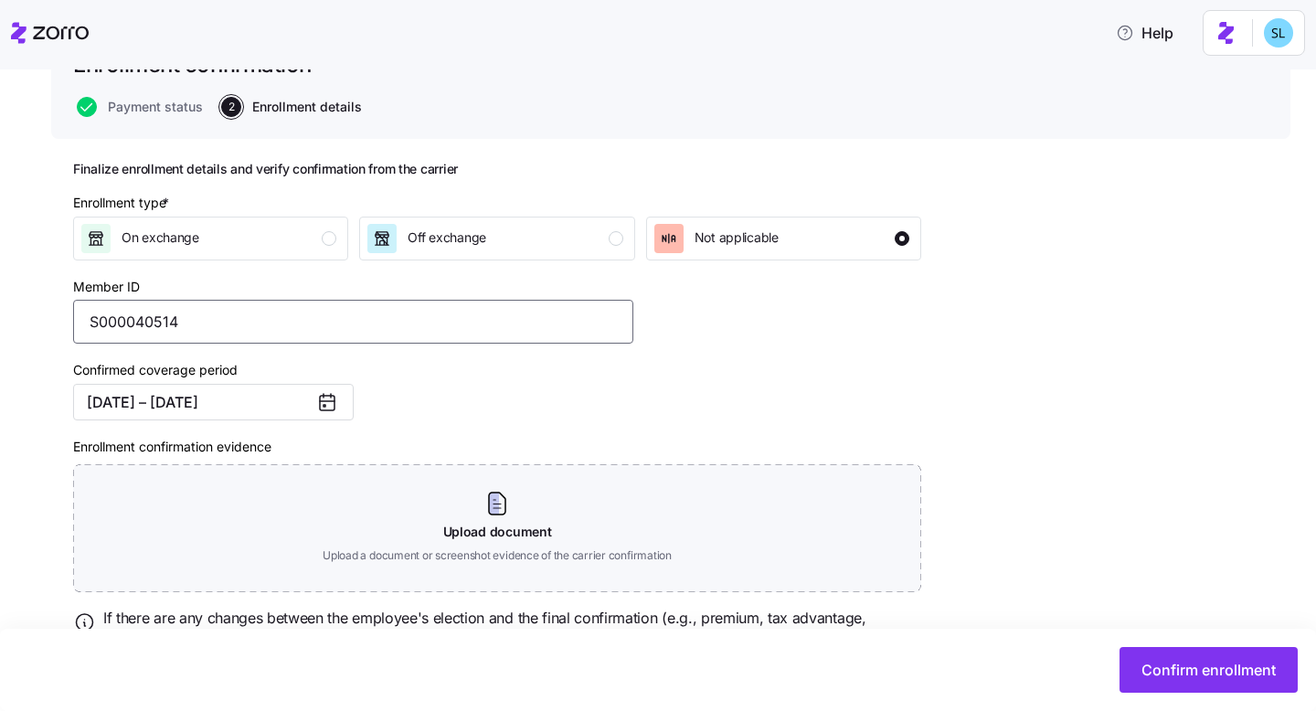
scroll to position [240, 0]
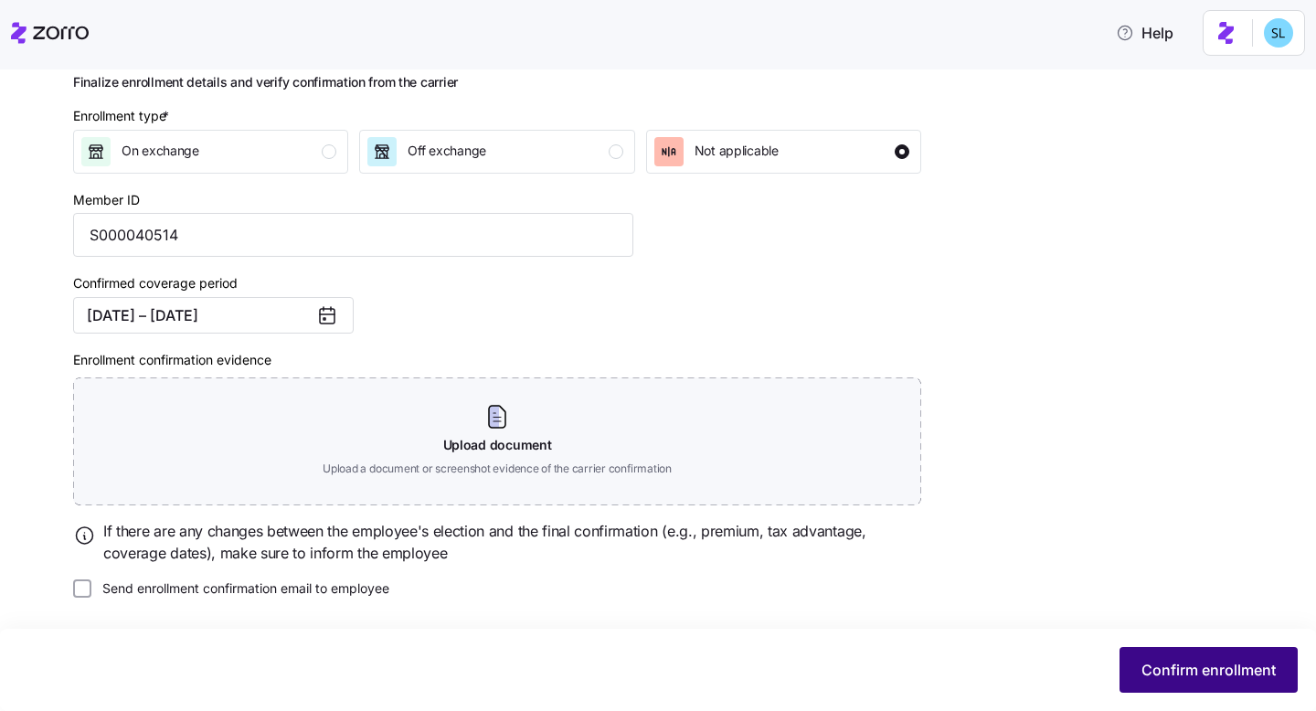
click at [1166, 608] on span "Confirm enrollment" at bounding box center [1209, 670] width 134 height 22
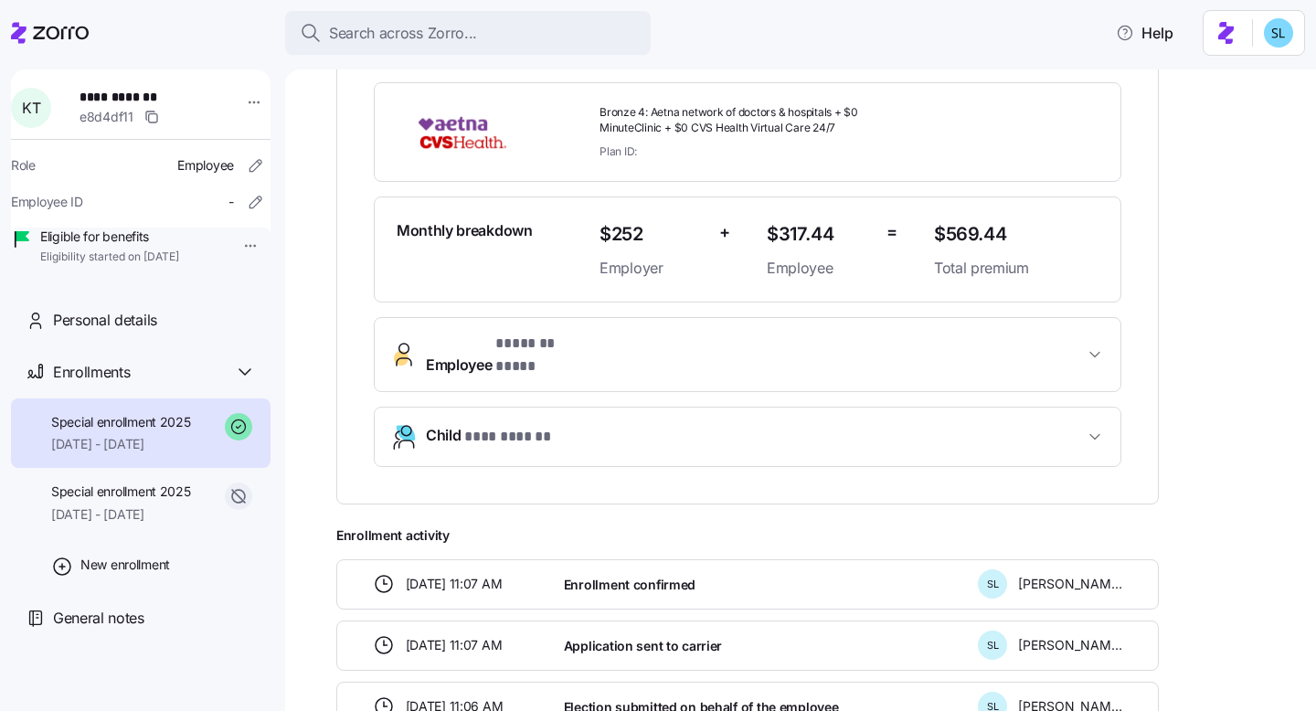
scroll to position [439, 0]
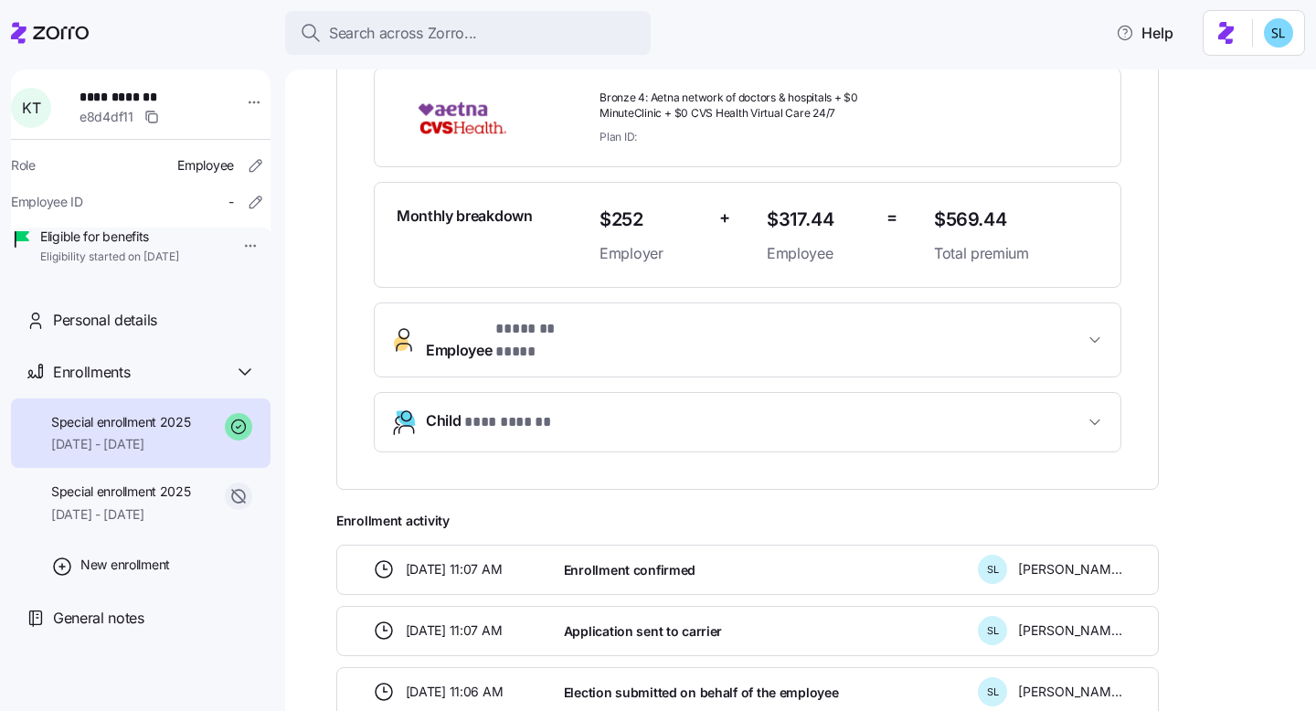
click at [806, 205] on span "$317.44" at bounding box center [819, 220] width 105 height 30
copy span "$317.44"
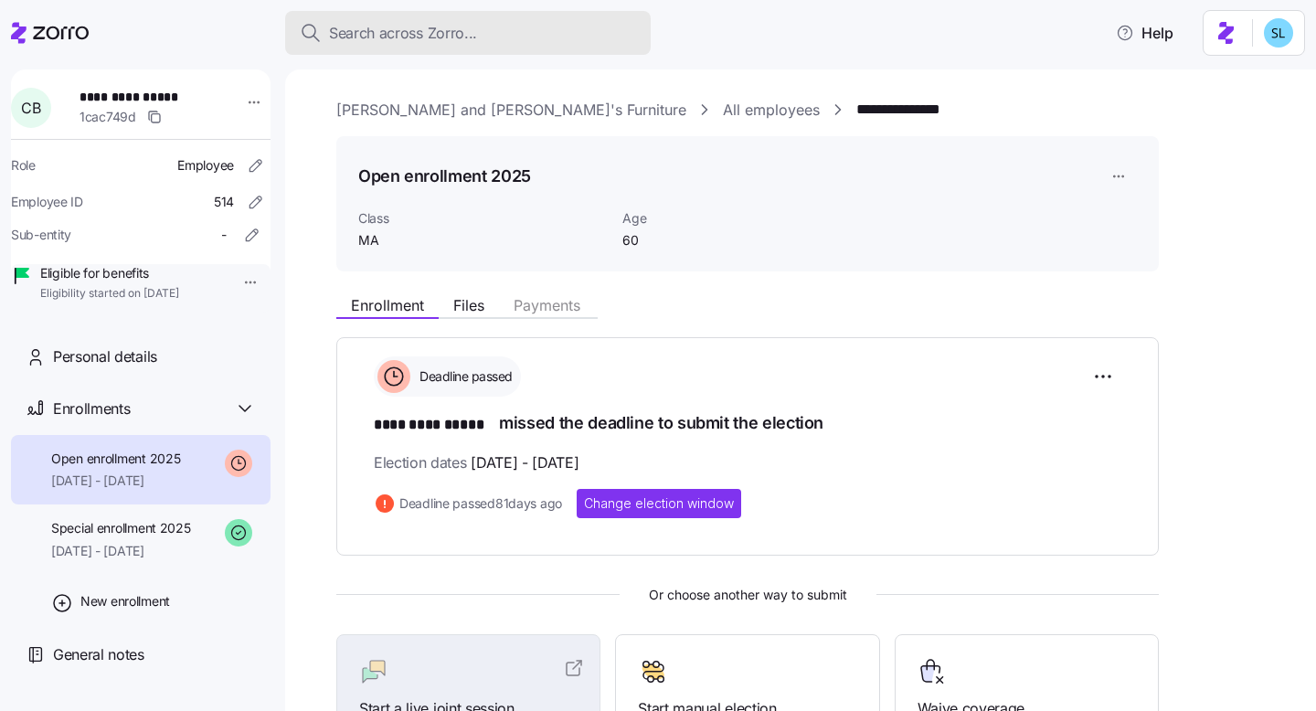
scroll to position [490, 0]
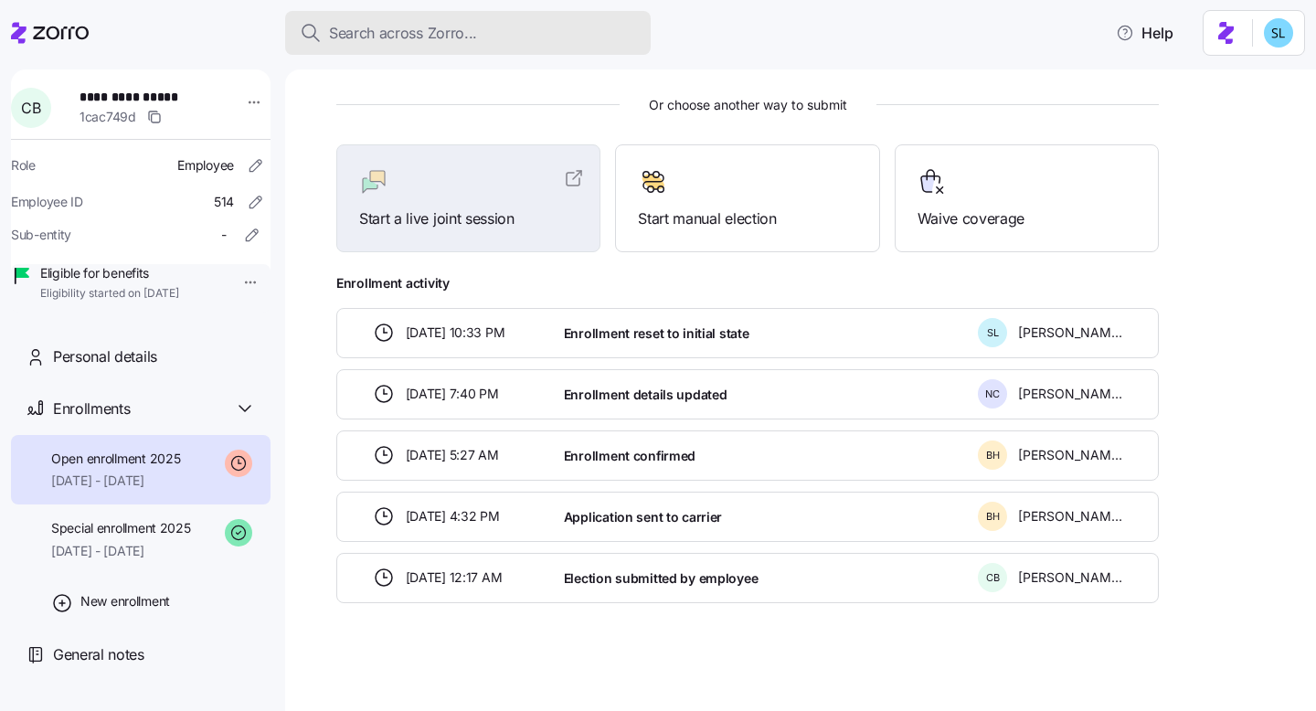
click at [533, 40] on div "Search across Zorro..." at bounding box center [468, 33] width 336 height 23
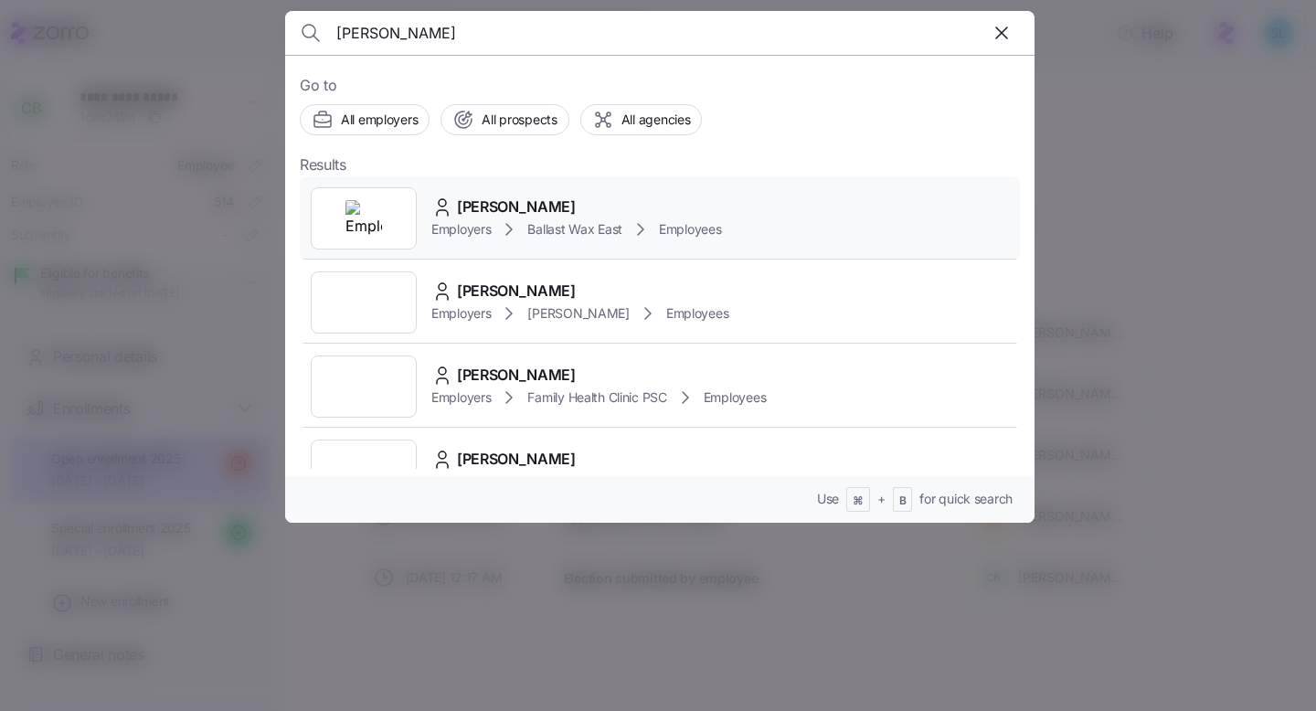
type input "[PERSON_NAME]"
click at [595, 197] on div "[PERSON_NAME]" at bounding box center [576, 207] width 291 height 23
